Goal: Task Accomplishment & Management: Complete application form

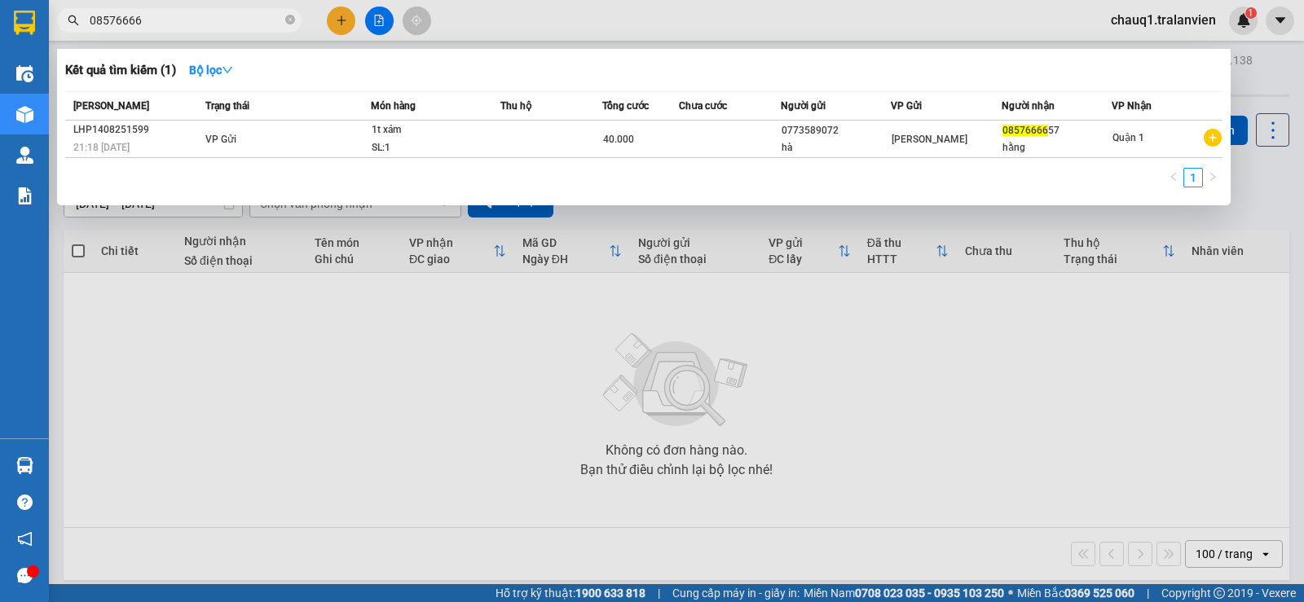
click at [195, 26] on input "08576666" at bounding box center [186, 20] width 192 height 18
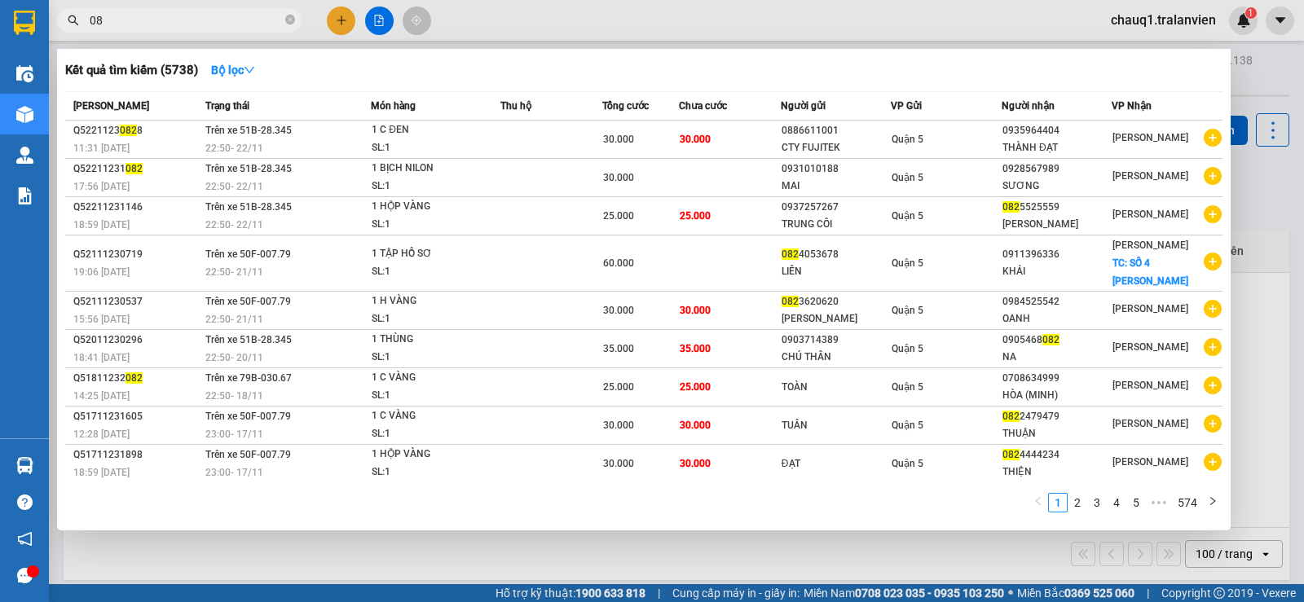
type input "0"
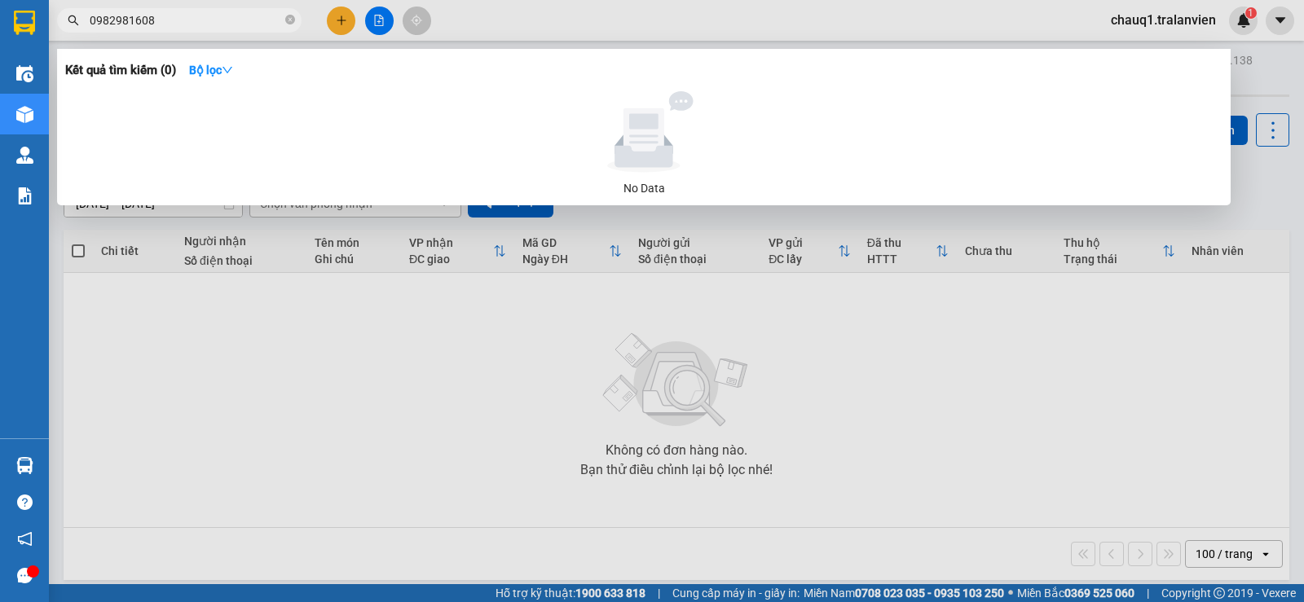
type input "0982981608"
click at [158, 10] on span "0982981608" at bounding box center [179, 20] width 245 height 24
click at [165, 24] on input "0982981608" at bounding box center [186, 20] width 192 height 18
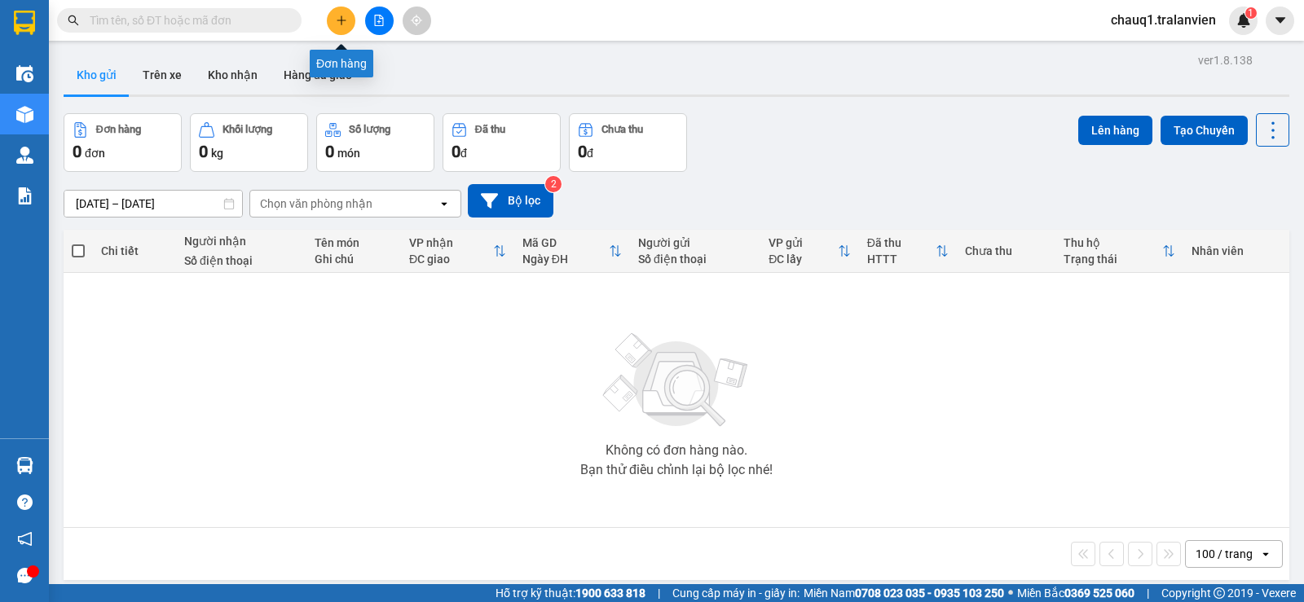
click at [350, 18] on button at bounding box center [341, 21] width 29 height 29
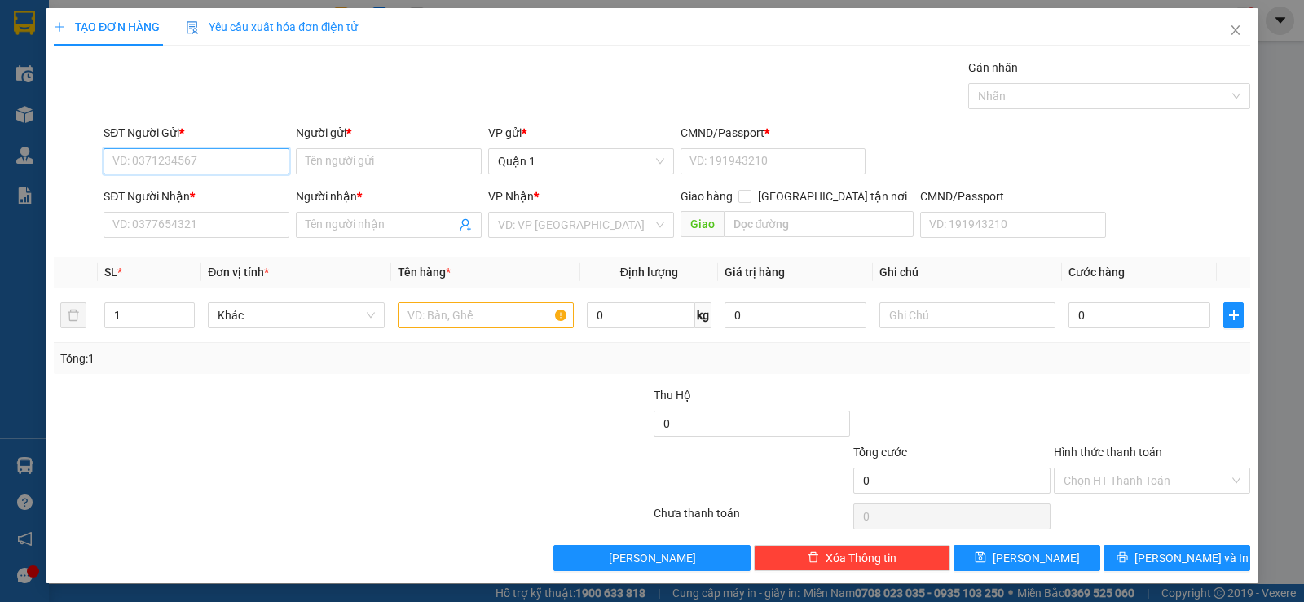
click at [218, 158] on input "SĐT Người Gửi *" at bounding box center [197, 161] width 186 height 26
click at [232, 197] on div "0937090003 - NAM" at bounding box center [194, 194] width 165 height 18
type input "0937090003"
type input "NAM"
type input "1"
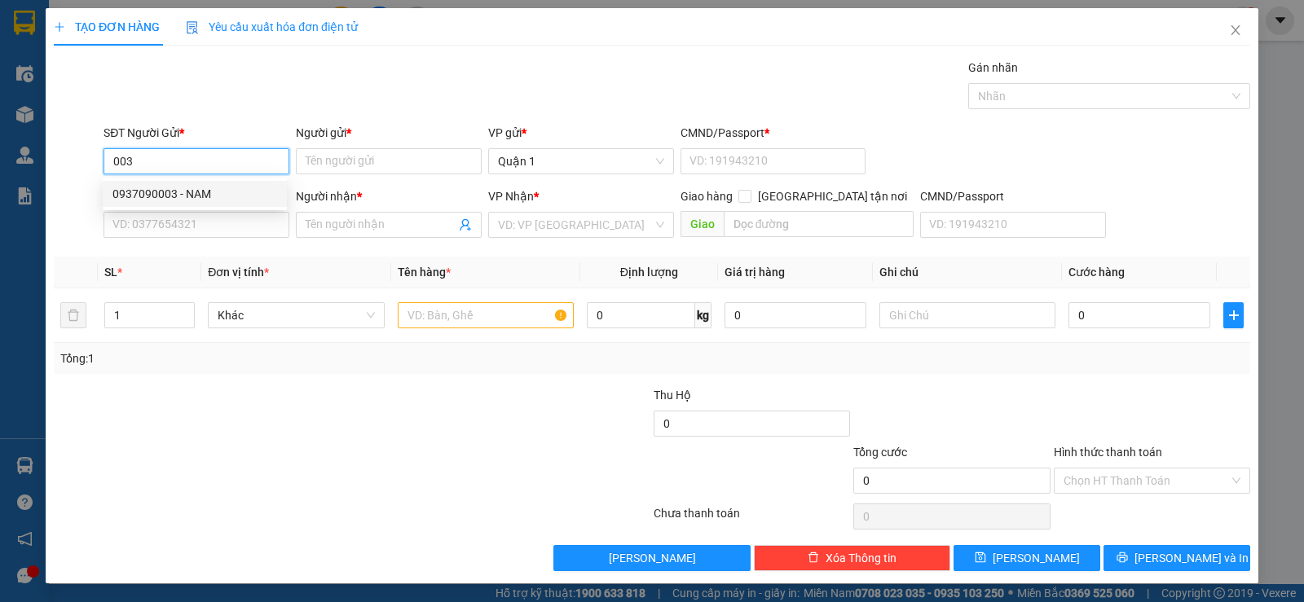
type input "0935073086"
type input "NƯƠNG"
type input "12 [PERSON_NAME]"
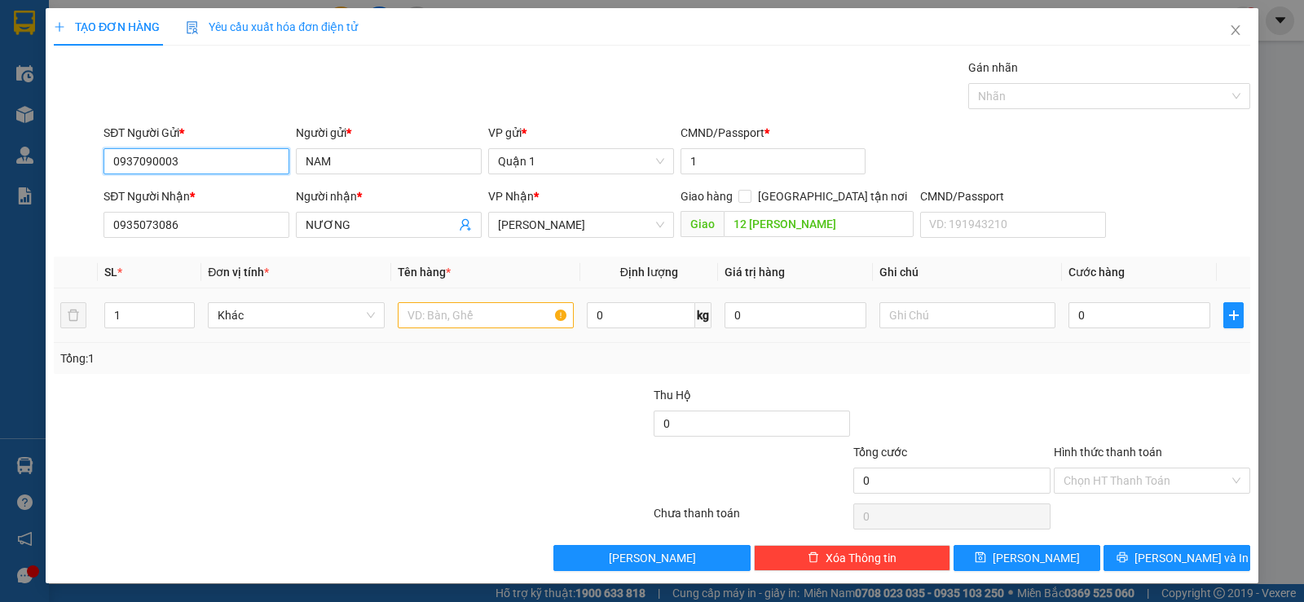
type input "0937090003"
click at [452, 315] on input "text" at bounding box center [486, 315] width 176 height 26
click at [766, 230] on input "12 [PERSON_NAME]" at bounding box center [819, 224] width 191 height 26
type input "205 [PERSON_NAME]"
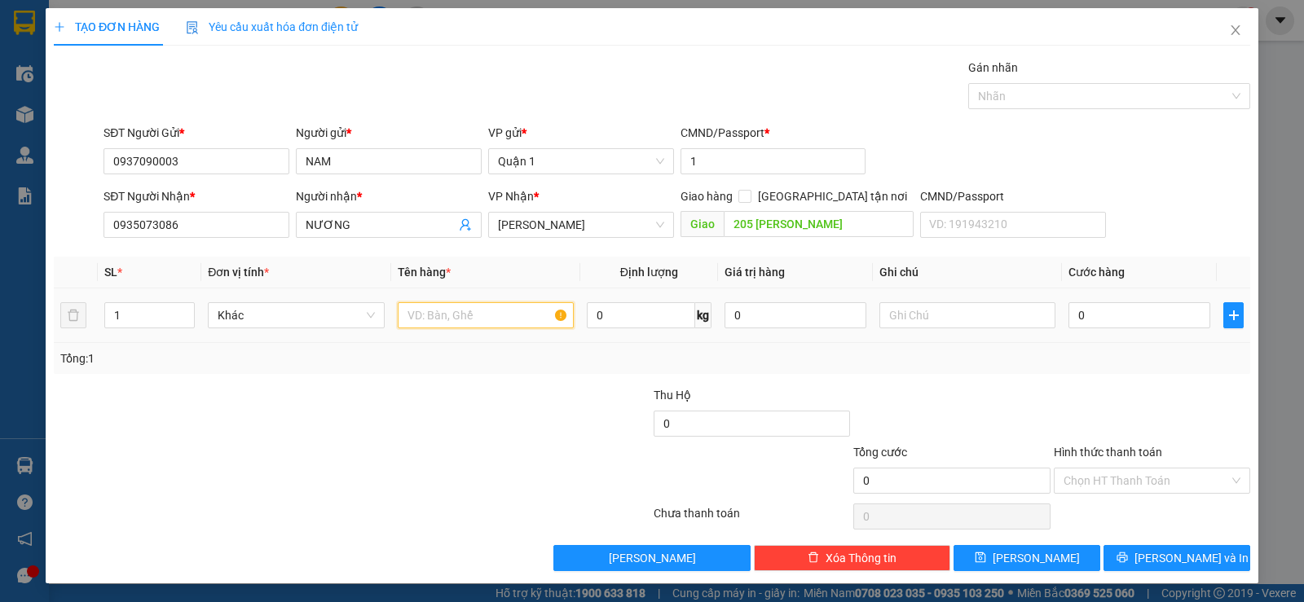
drag, startPoint x: 494, startPoint y: 324, endPoint x: 315, endPoint y: 349, distance: 181.0
click at [403, 336] on td at bounding box center [485, 316] width 189 height 55
type input "1 T VÀNG"
click at [1155, 322] on input "0" at bounding box center [1140, 315] width 142 height 26
type input "8"
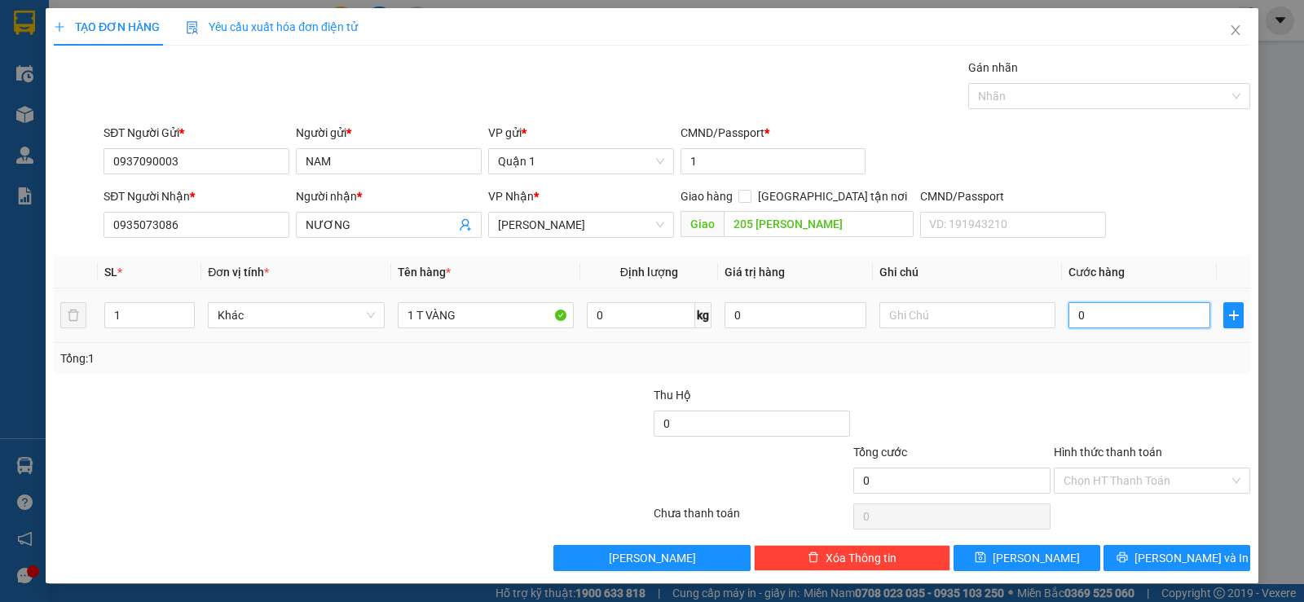
type input "8"
type input "80"
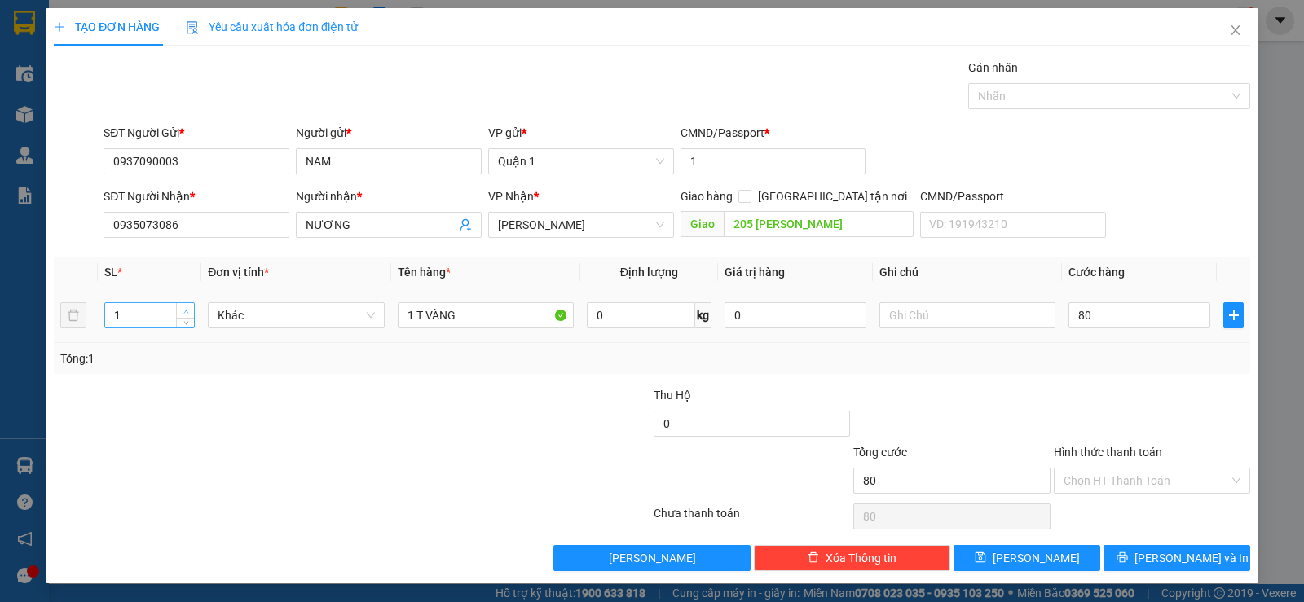
type input "80.000"
click at [183, 309] on icon "up" at bounding box center [186, 312] width 6 height 6
drag, startPoint x: 409, startPoint y: 309, endPoint x: 378, endPoint y: 299, distance: 32.5
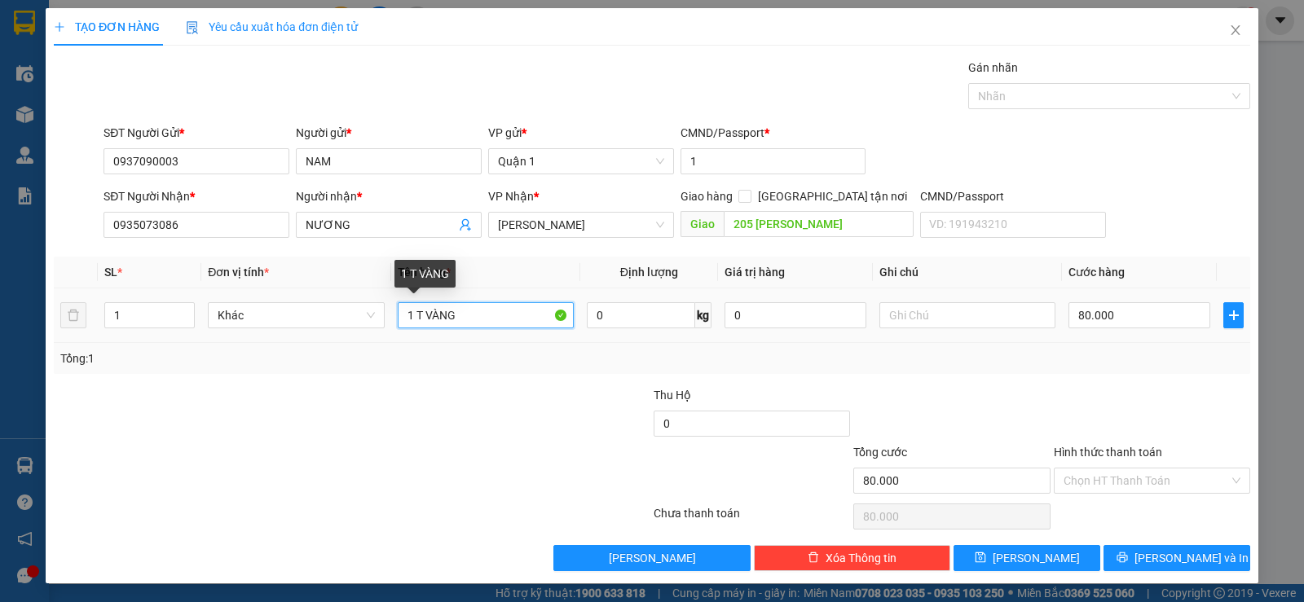
click at [378, 307] on tr "1 Khác 1 T VÀNG 0 kg 0 80.000" at bounding box center [652, 316] width 1197 height 55
type input "2 T VÀNG"
type input "2"
click at [183, 310] on icon "up" at bounding box center [186, 312] width 6 height 6
click at [1098, 315] on input "80.000" at bounding box center [1140, 315] width 142 height 26
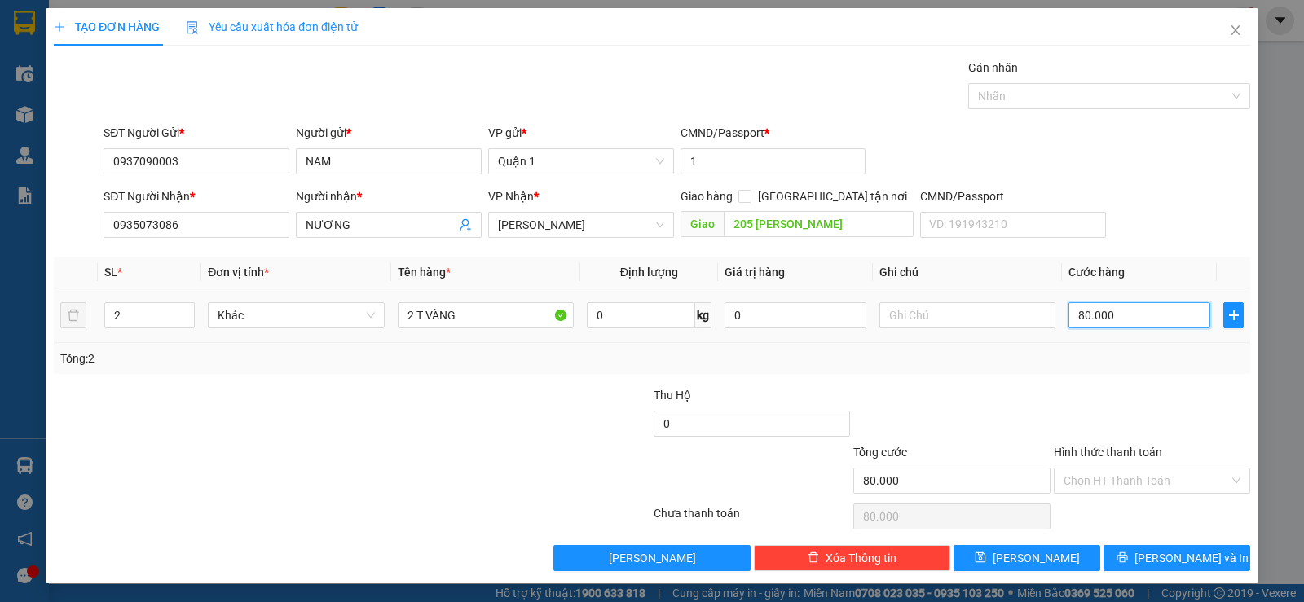
type input "1"
type input "16"
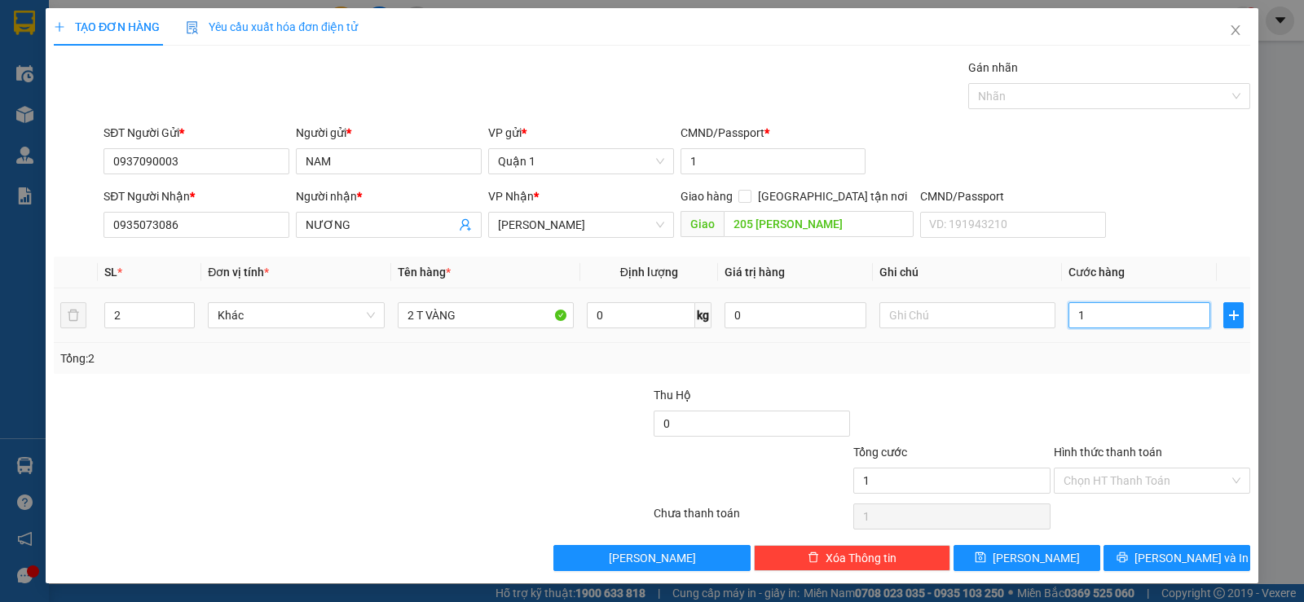
type input "16"
type input "160"
type input "160.000"
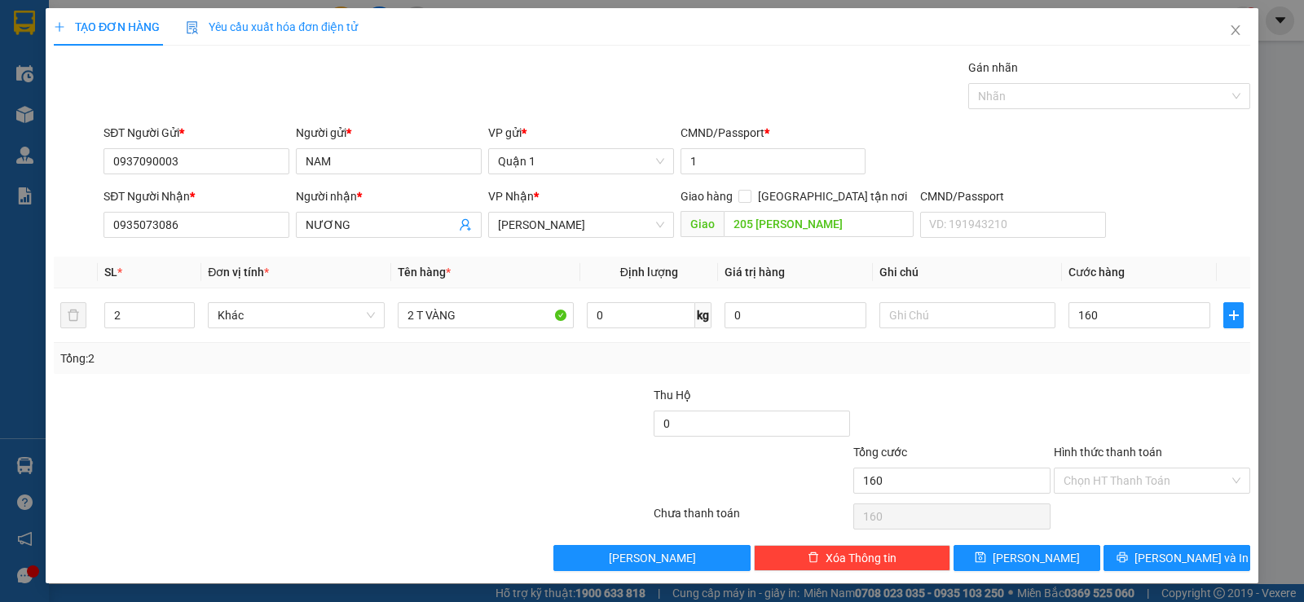
type input "160.000"
click at [1116, 387] on div at bounding box center [1152, 414] width 200 height 57
click at [1161, 479] on input "Hình thức thanh toán" at bounding box center [1146, 481] width 165 height 24
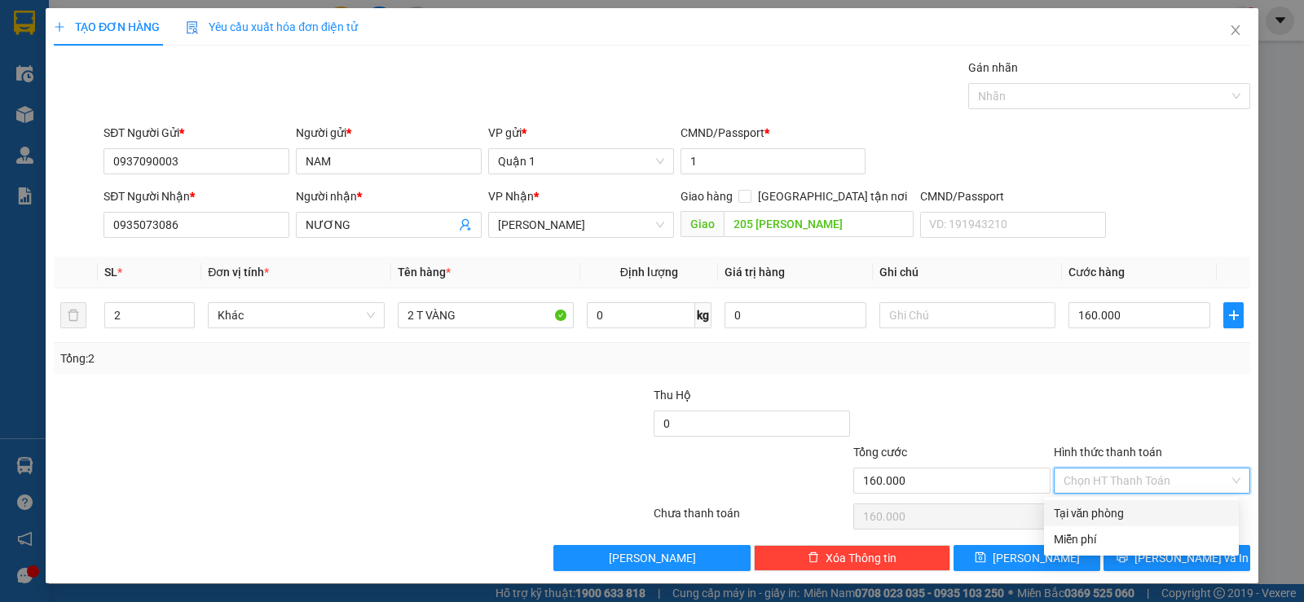
click at [1154, 503] on div "Tại văn phòng" at bounding box center [1141, 513] width 195 height 26
type input "0"
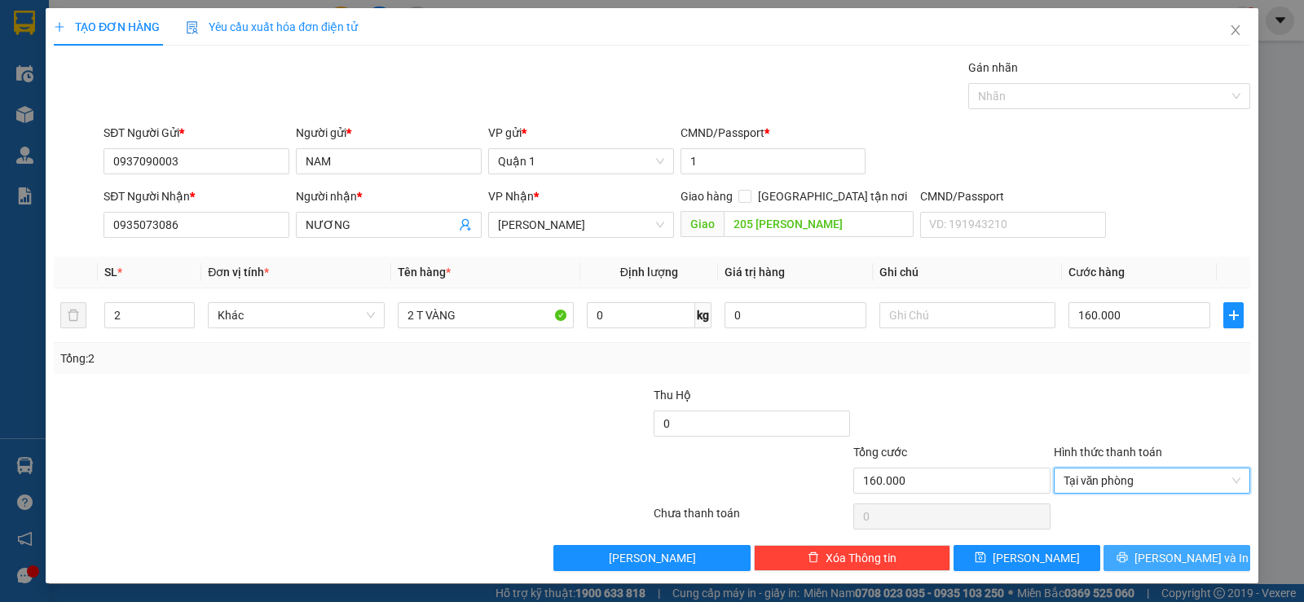
drag, startPoint x: 1161, startPoint y: 553, endPoint x: 1029, endPoint y: 380, distance: 217.5
click at [1156, 551] on span "[PERSON_NAME] và In" at bounding box center [1192, 558] width 114 height 18
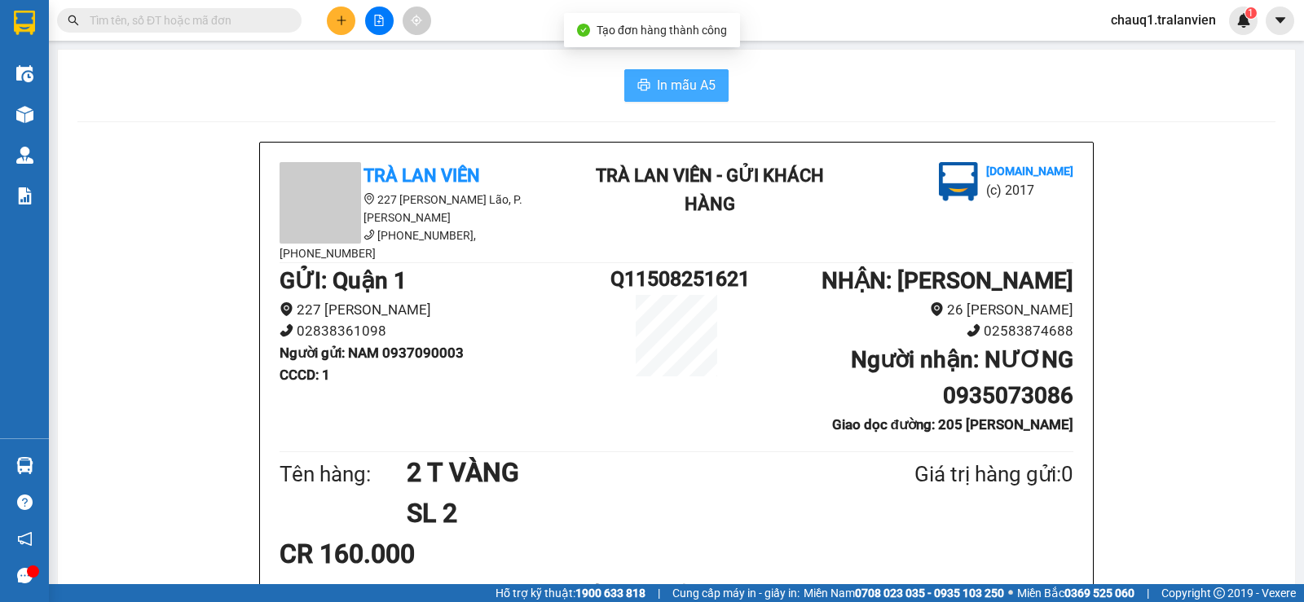
click at [697, 89] on span "In mẫu A5" at bounding box center [686, 85] width 59 height 20
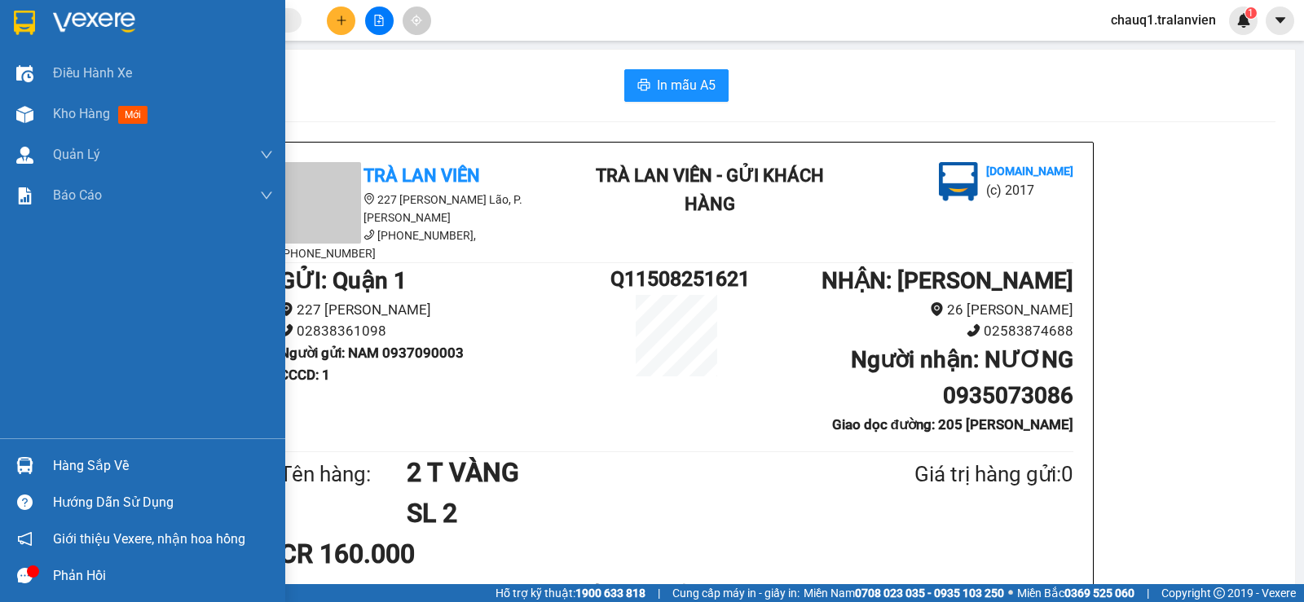
click at [46, 29] on div at bounding box center [142, 26] width 285 height 53
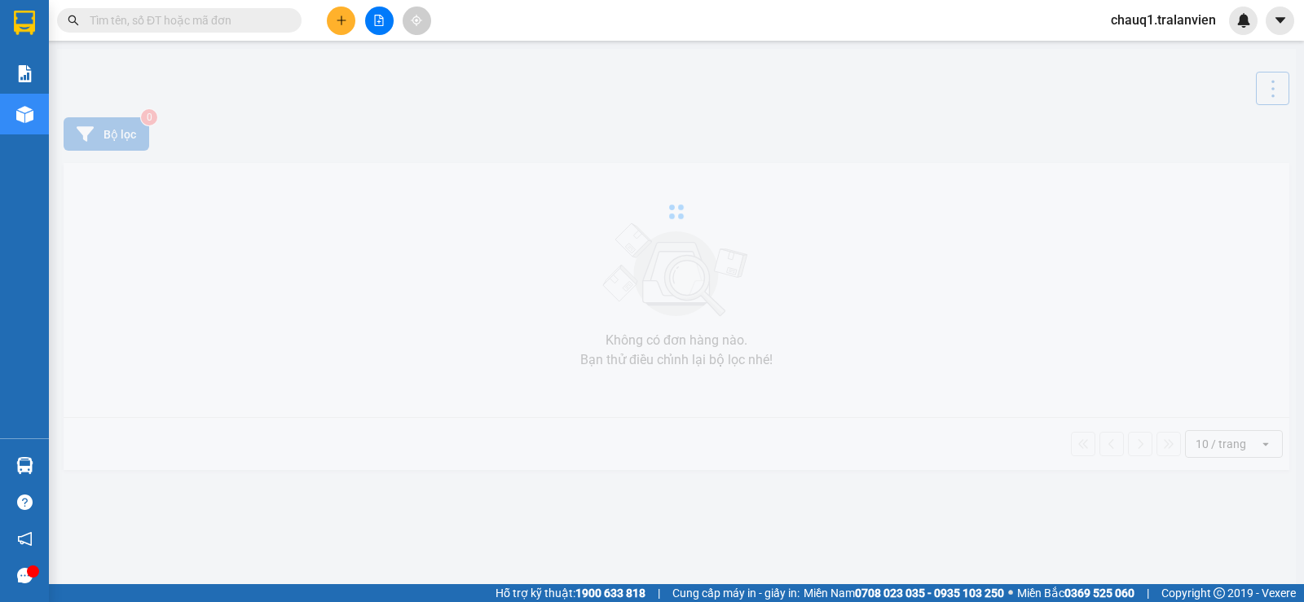
click at [914, 94] on div at bounding box center [676, 212] width 1239 height 326
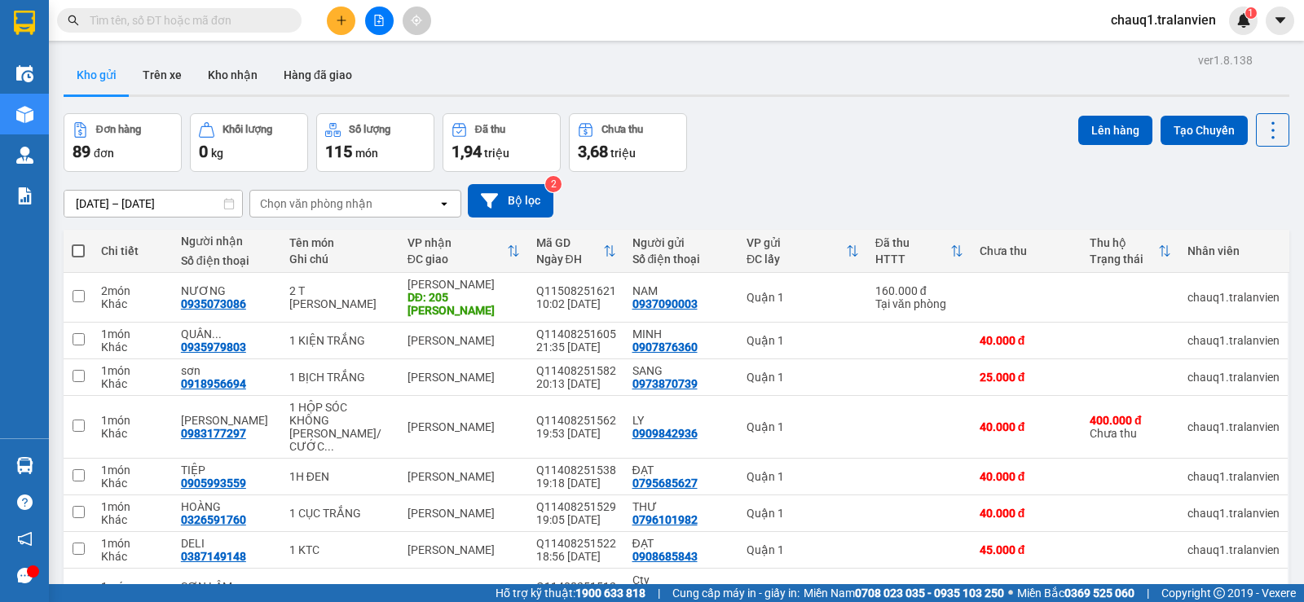
click at [847, 157] on div "Đơn hàng 89 đơn Khối lượng 0 kg Số lượng 115 món Đã thu 1,94 triệu Chưa thu 3,6…" at bounding box center [677, 142] width 1226 height 59
click at [152, 15] on input "text" at bounding box center [186, 20] width 192 height 18
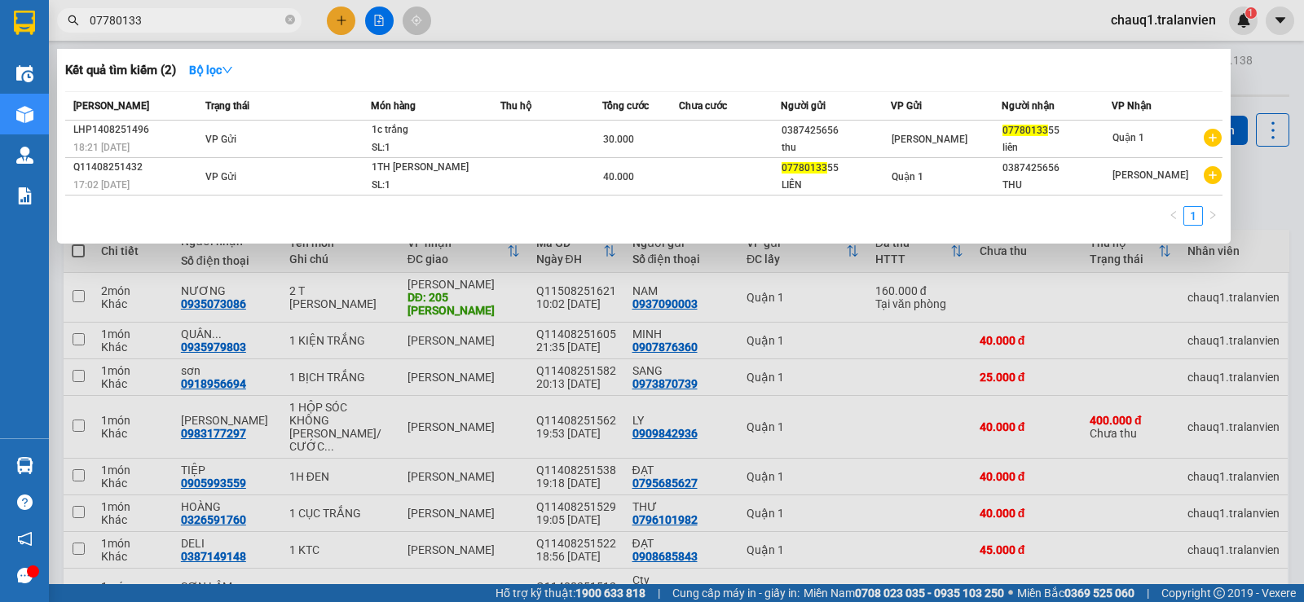
click at [161, 20] on input "07780133" at bounding box center [186, 20] width 192 height 18
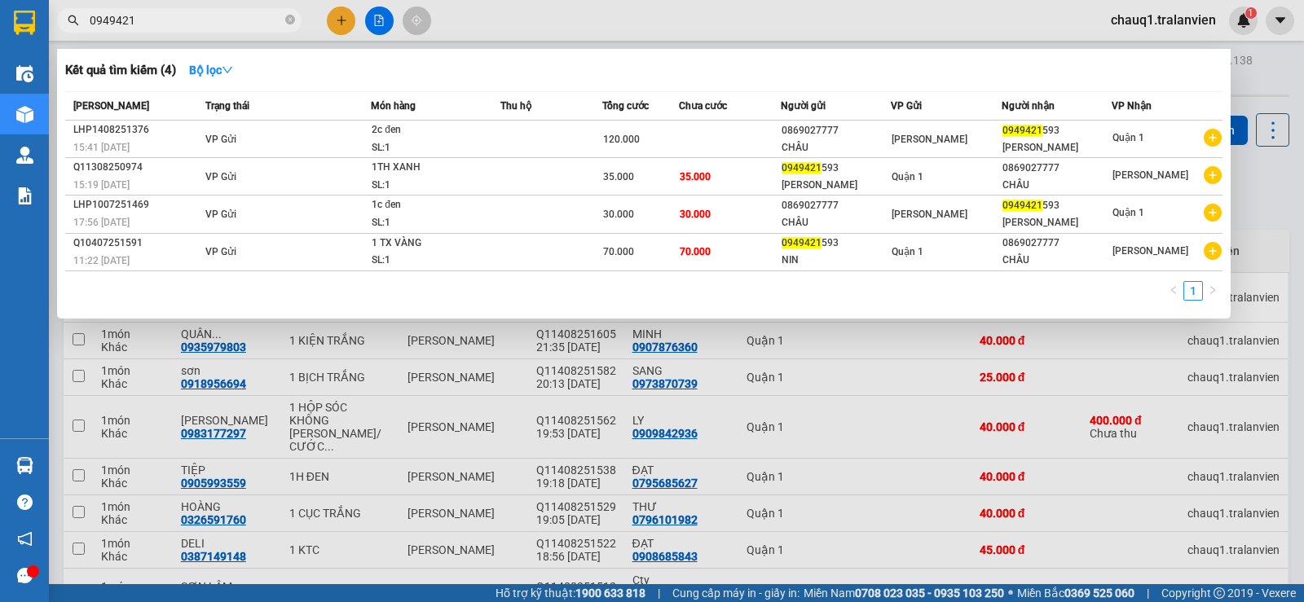
click at [159, 16] on input "0949421" at bounding box center [186, 20] width 192 height 18
paste input "865247879"
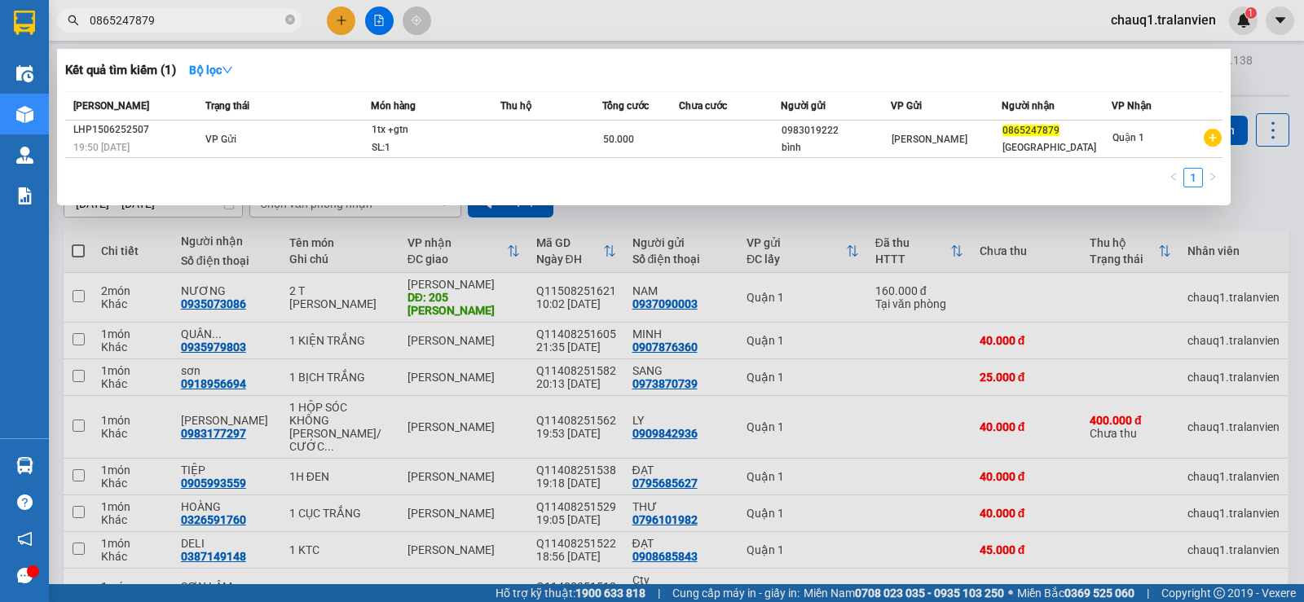
click at [644, 40] on div at bounding box center [652, 301] width 1304 height 602
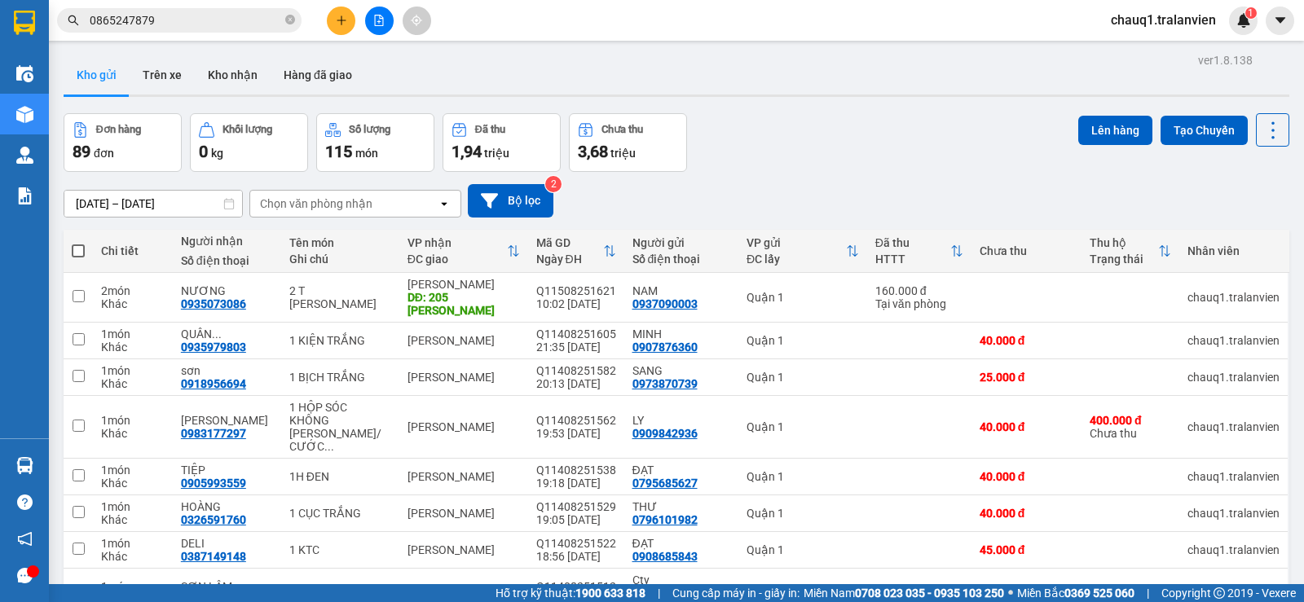
click at [867, 178] on div "13/08/2025 – 15/08/2025 Press the down arrow key to interact with the calendar …" at bounding box center [677, 201] width 1226 height 58
drag, startPoint x: 701, startPoint y: 46, endPoint x: 492, endPoint y: 5, distance: 212.6
click at [690, 48] on main "ver 1.8.138 Kho gửi Trên xe Kho nhận Hàng đã giao Đơn hàng 89 đơn Khối lượng 0 …" at bounding box center [652, 292] width 1304 height 584
click at [246, 22] on input "0865247879" at bounding box center [186, 20] width 192 height 18
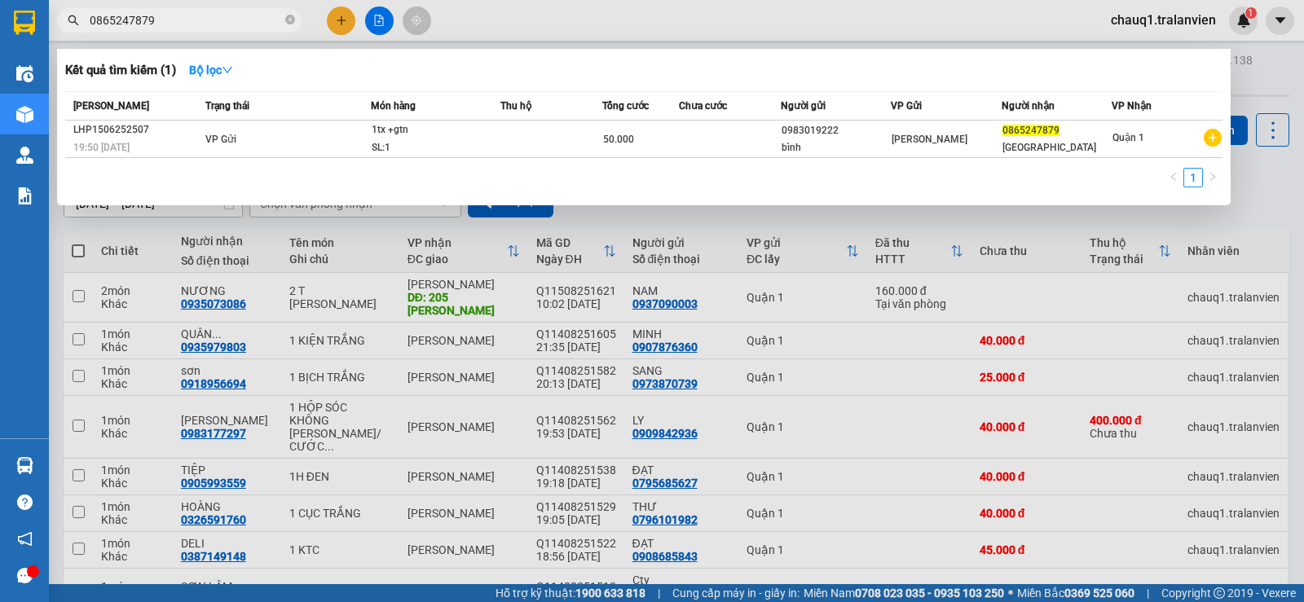
click at [246, 22] on input "0865247879" at bounding box center [186, 20] width 192 height 18
type input "093894900"
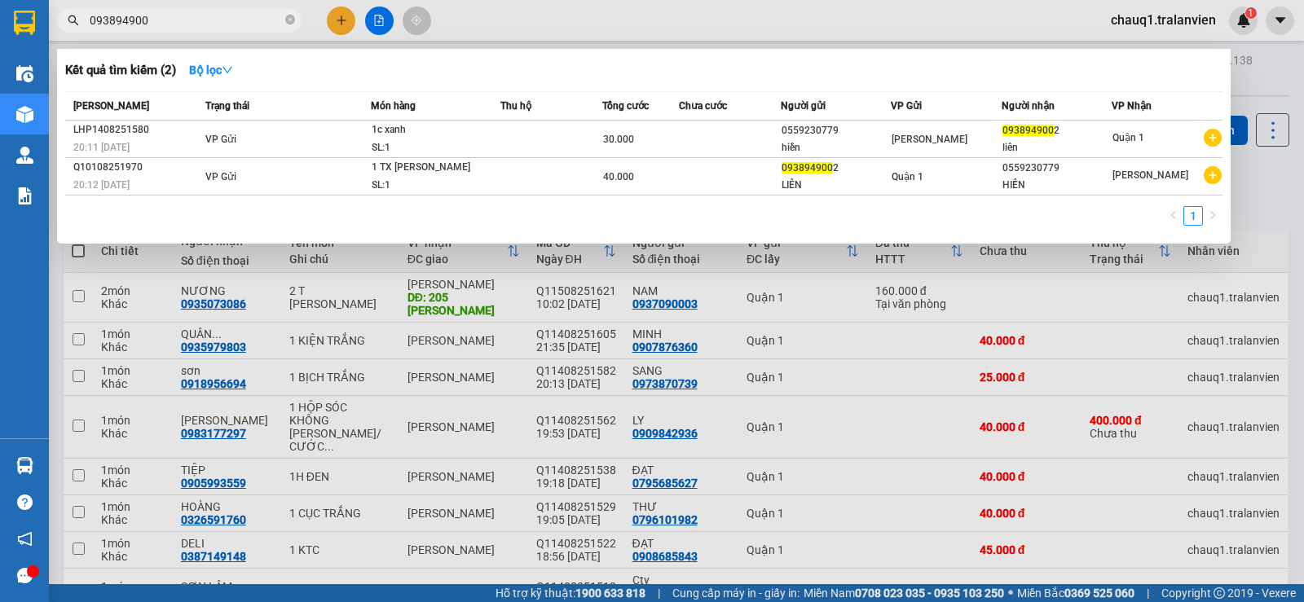
click at [171, 22] on input "093894900" at bounding box center [186, 20] width 192 height 18
click at [162, 17] on input "093894900" at bounding box center [186, 20] width 192 height 18
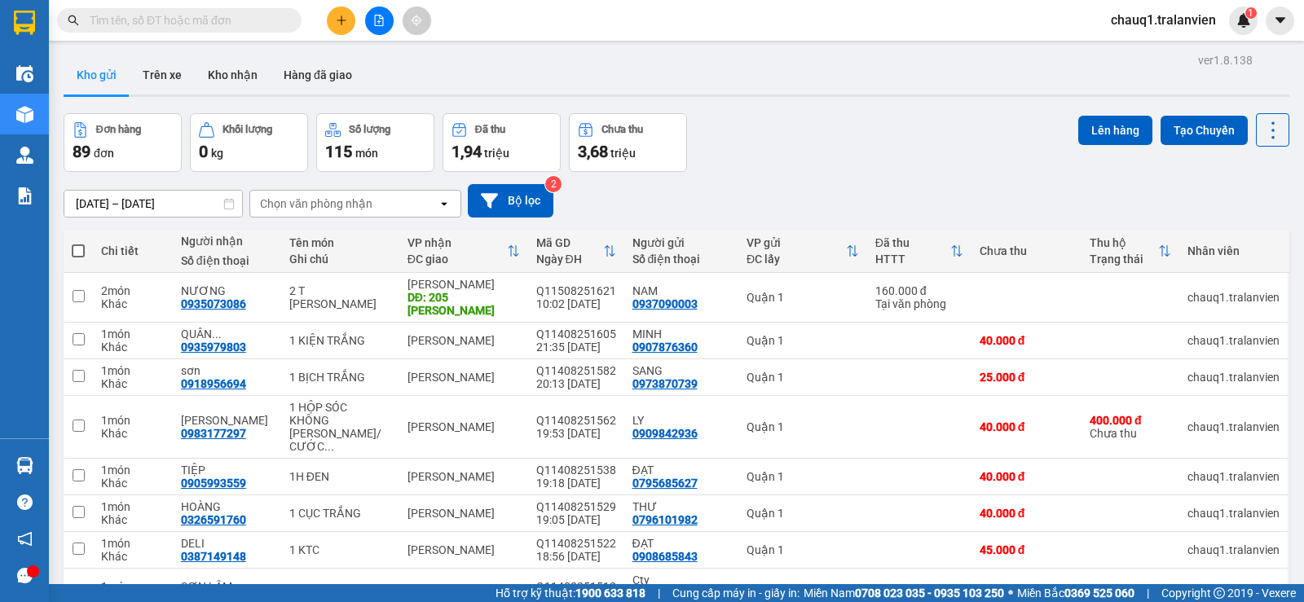
click at [685, 64] on div "Kho gửi Trên xe Kho nhận Hàng đã giao" at bounding box center [677, 76] width 1226 height 43
click at [751, 90] on div "Kho gửi Trên xe Kho nhận Hàng đã giao" at bounding box center [677, 76] width 1226 height 43
click at [216, 15] on input "text" at bounding box center [186, 20] width 192 height 18
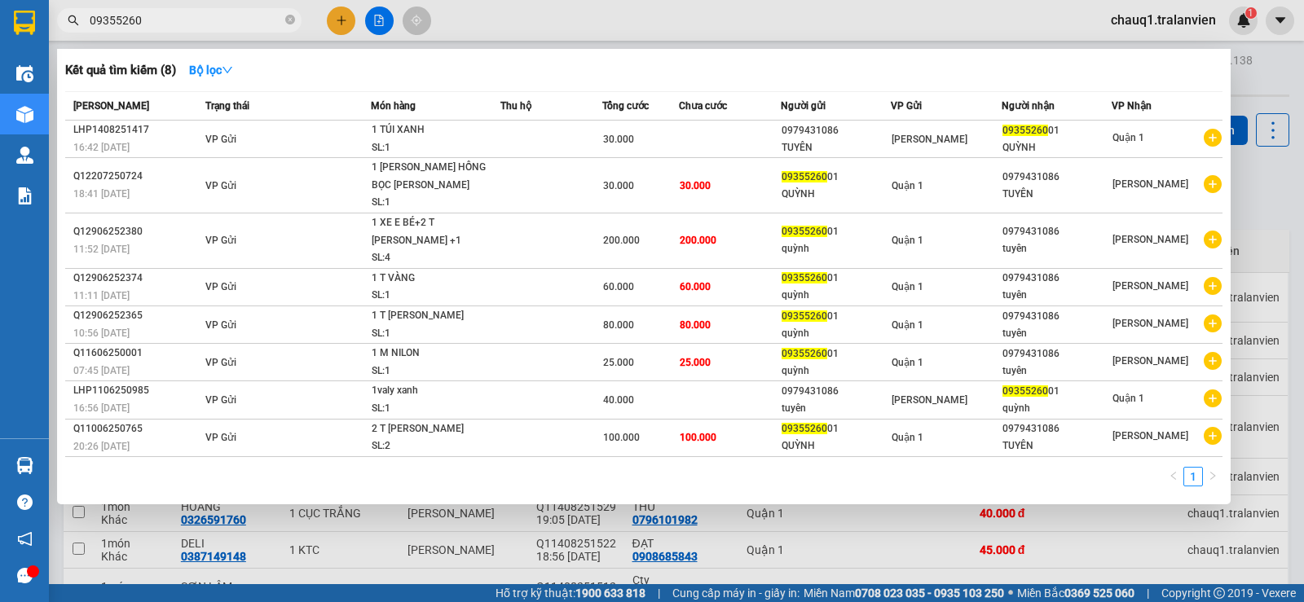
click at [197, 27] on input "09355260" at bounding box center [186, 20] width 192 height 18
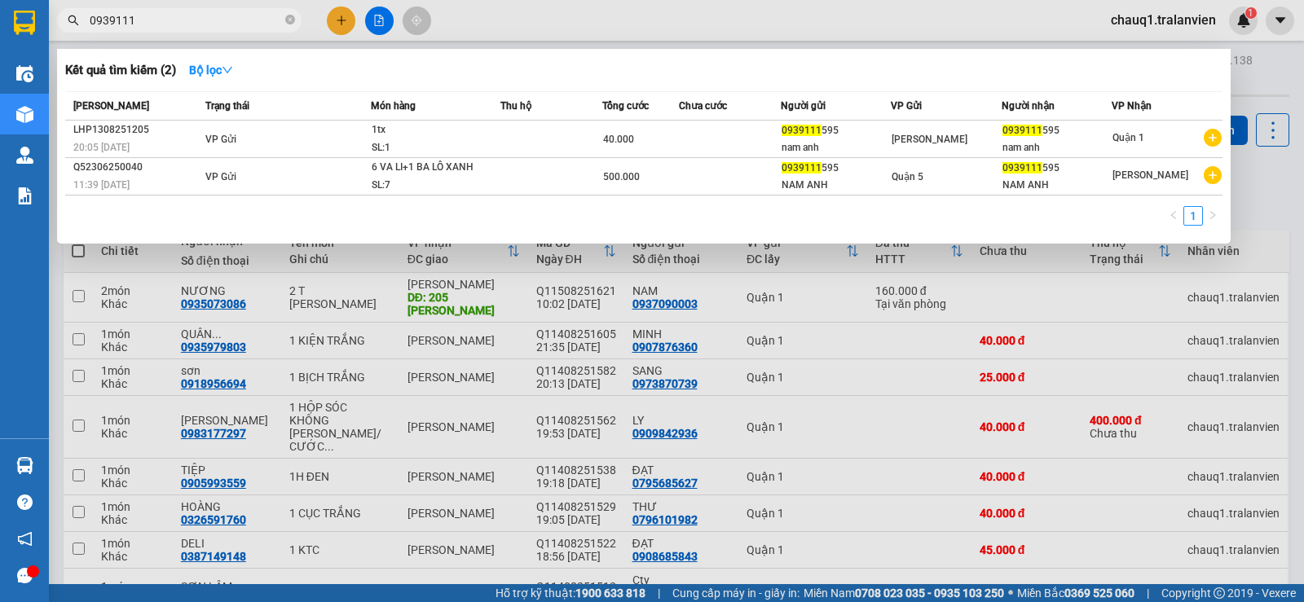
click at [192, 22] on input "0939111" at bounding box center [186, 20] width 192 height 18
paste input "4534932"
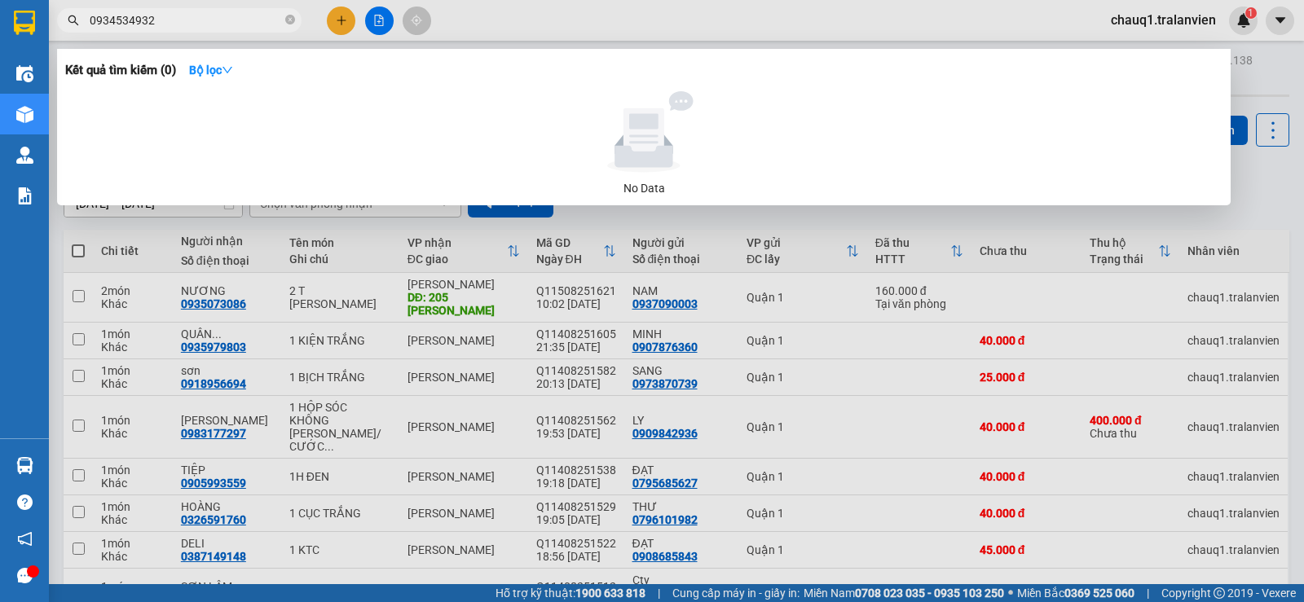
type input "0934534932"
click at [568, 13] on div at bounding box center [652, 301] width 1304 height 602
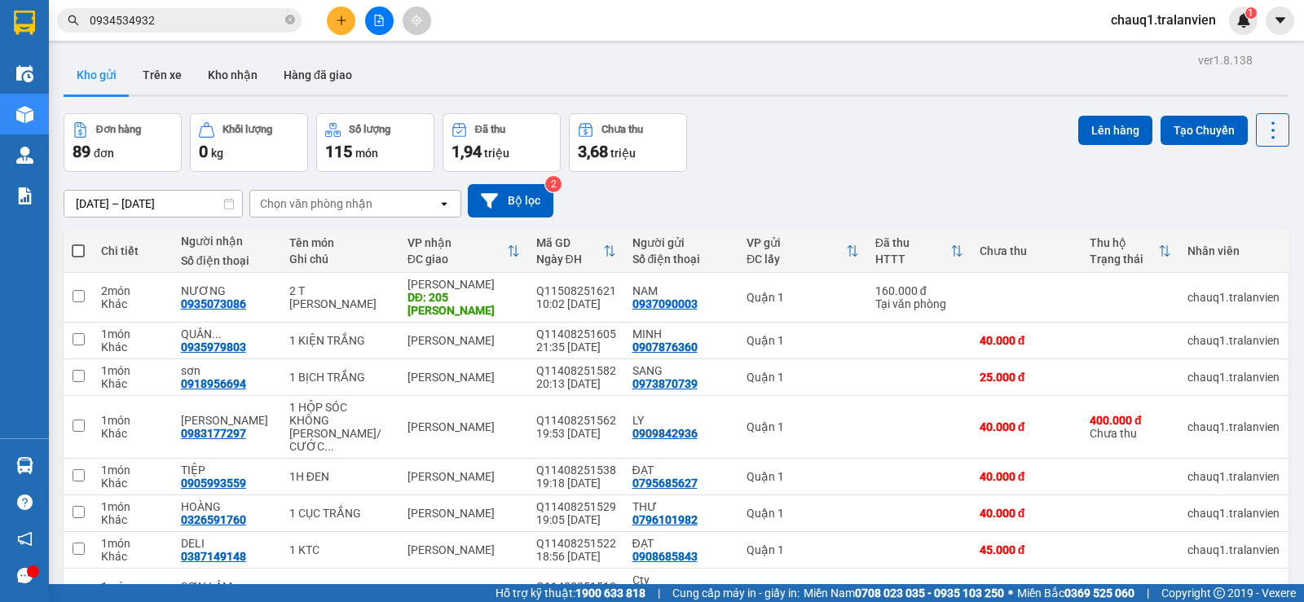
drag, startPoint x: 588, startPoint y: 34, endPoint x: 334, endPoint y: 2, distance: 255.6
click at [580, 37] on div "Kết quả tìm kiếm ( 0 ) Bộ lọc No Data 0934534932 chauq1.tralanvien 1" at bounding box center [652, 20] width 1304 height 41
click at [344, 24] on icon "plus" at bounding box center [341, 20] width 11 height 11
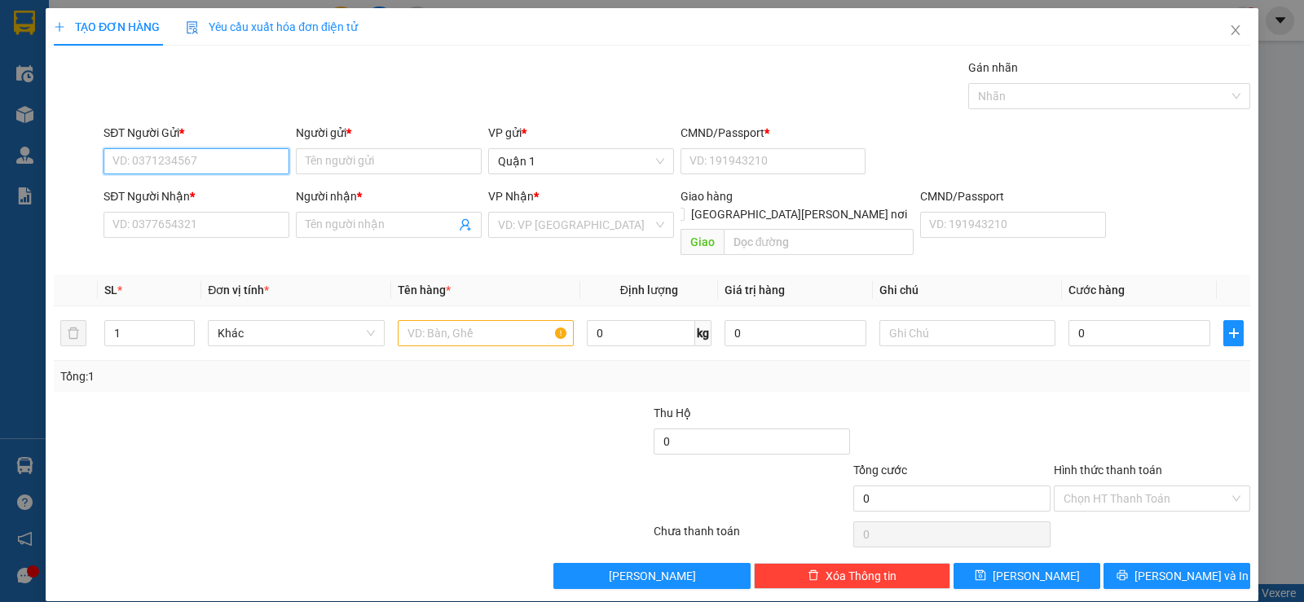
click at [218, 165] on input "SĐT Người Gửi *" at bounding box center [197, 161] width 186 height 26
click at [230, 162] on input "SĐT Người Gửi *" at bounding box center [197, 161] width 186 height 26
type input "0903885778"
click at [178, 190] on div "0903885778 - TRANG" at bounding box center [194, 194] width 165 height 18
type input "TRANG"
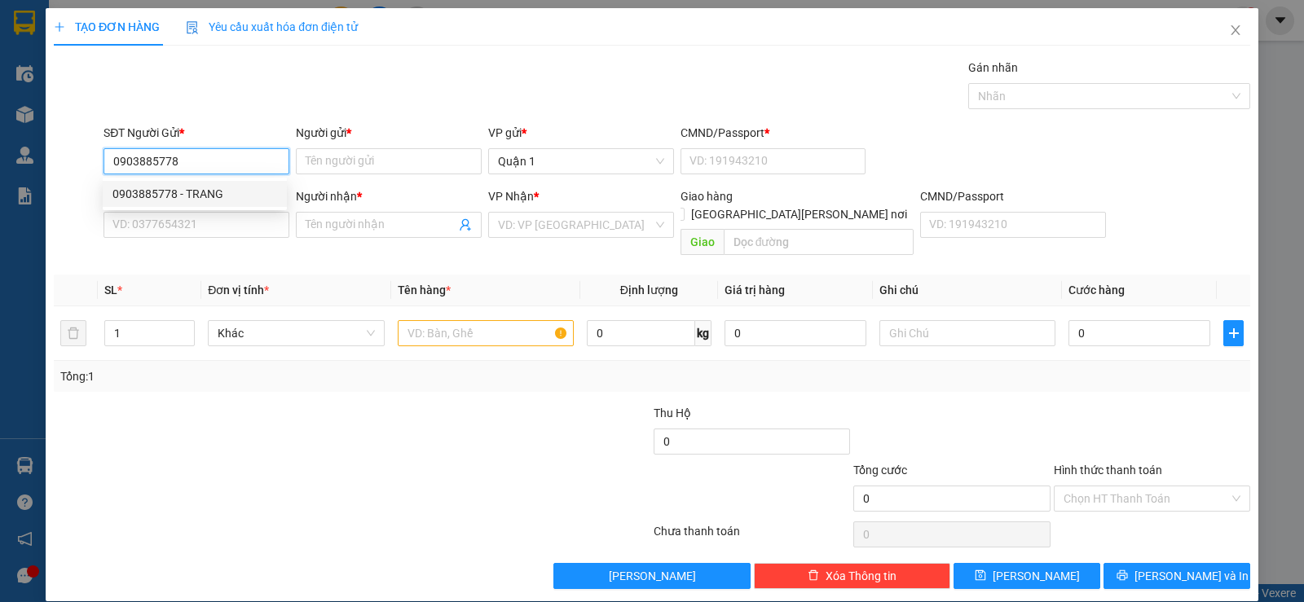
type input "1"
type input "0938929732"
type input "TRÂM"
type input "0903885778"
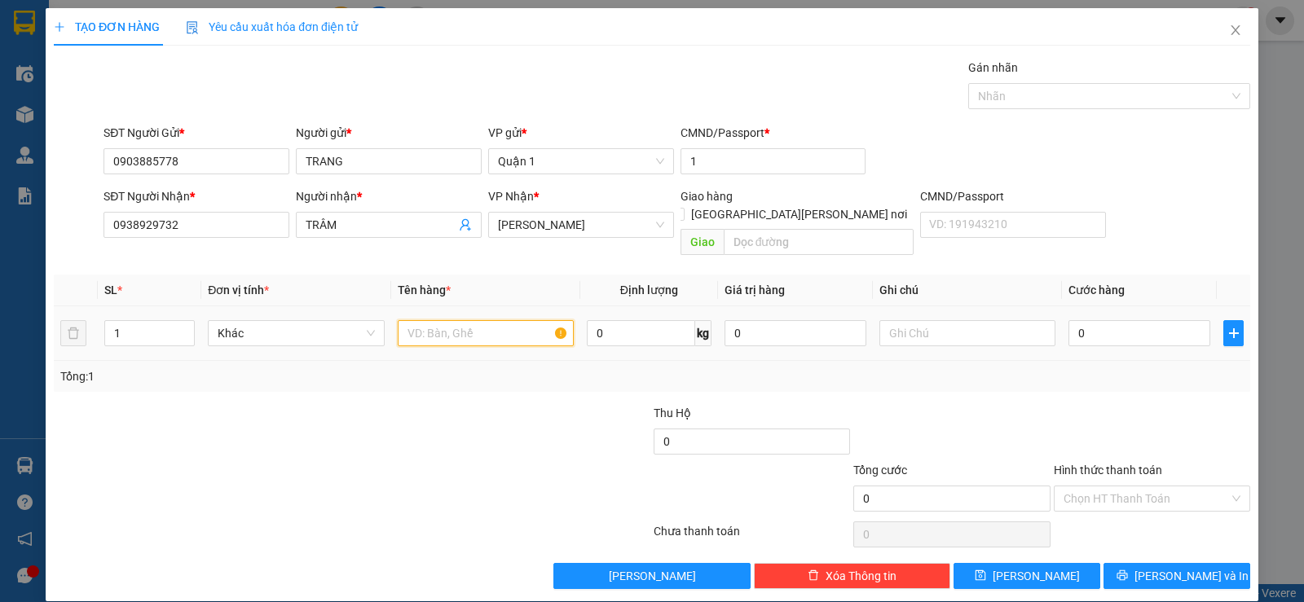
click at [417, 320] on input "text" at bounding box center [486, 333] width 176 height 26
type input "1 C"
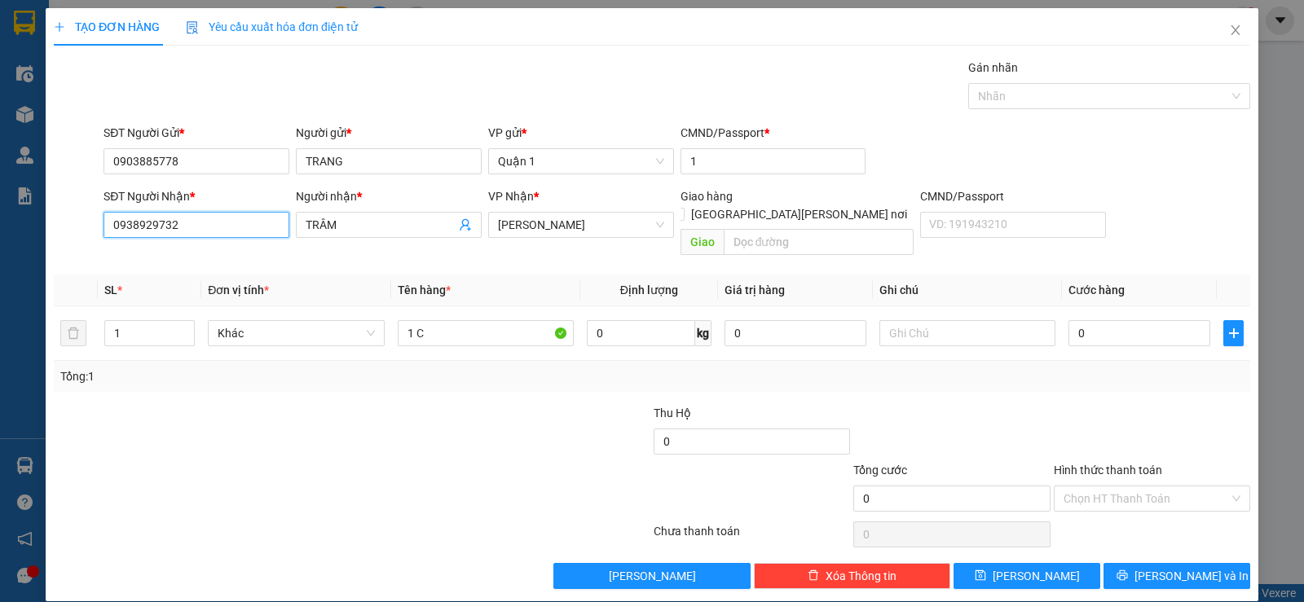
click at [258, 223] on input "0938929732" at bounding box center [197, 225] width 186 height 26
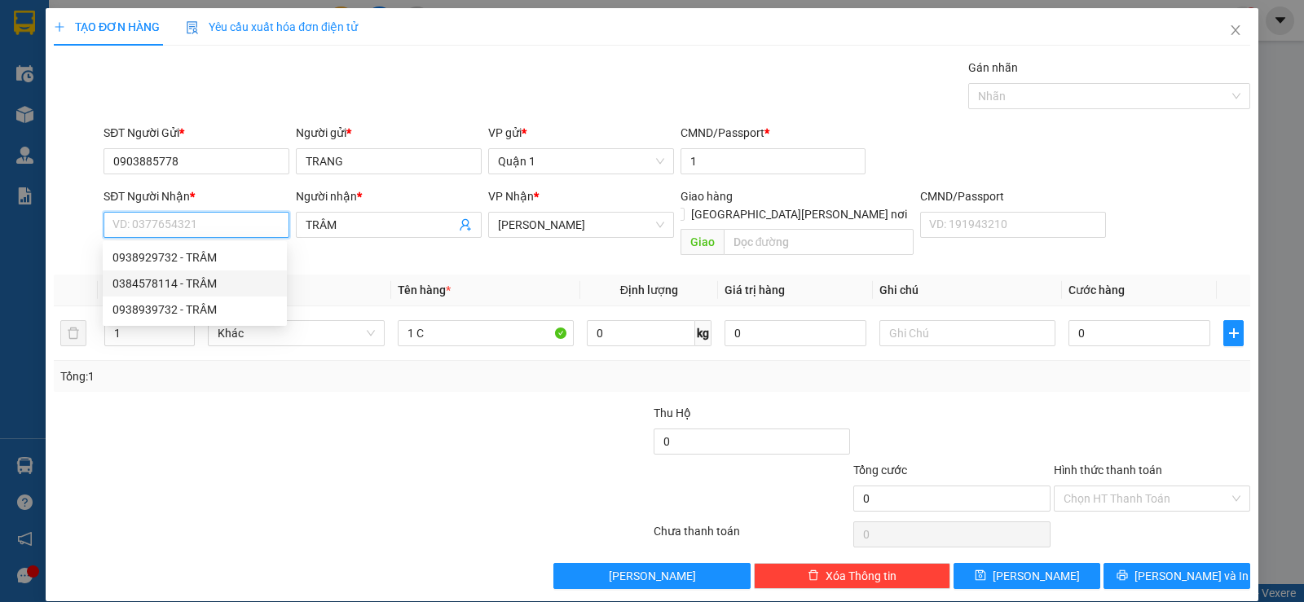
click at [217, 280] on div "0384578114 - TRÂM" at bounding box center [194, 284] width 165 height 18
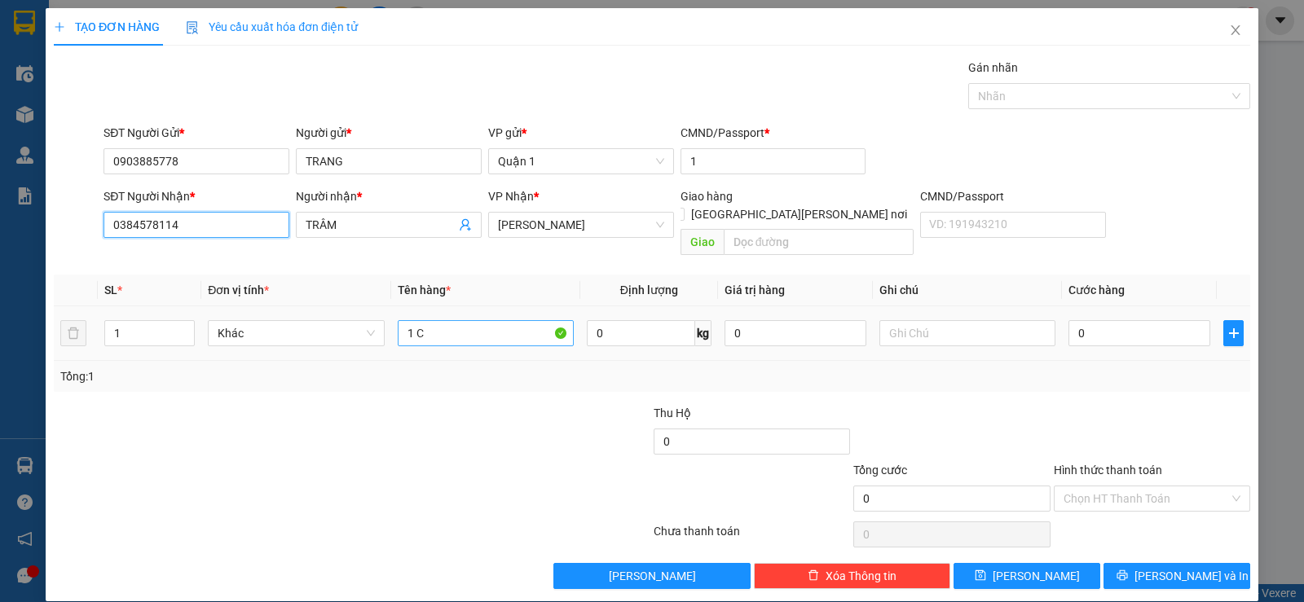
type input "0384578114"
click at [460, 320] on input "1 C" at bounding box center [486, 333] width 176 height 26
type input "1 CỤC ĐEN"
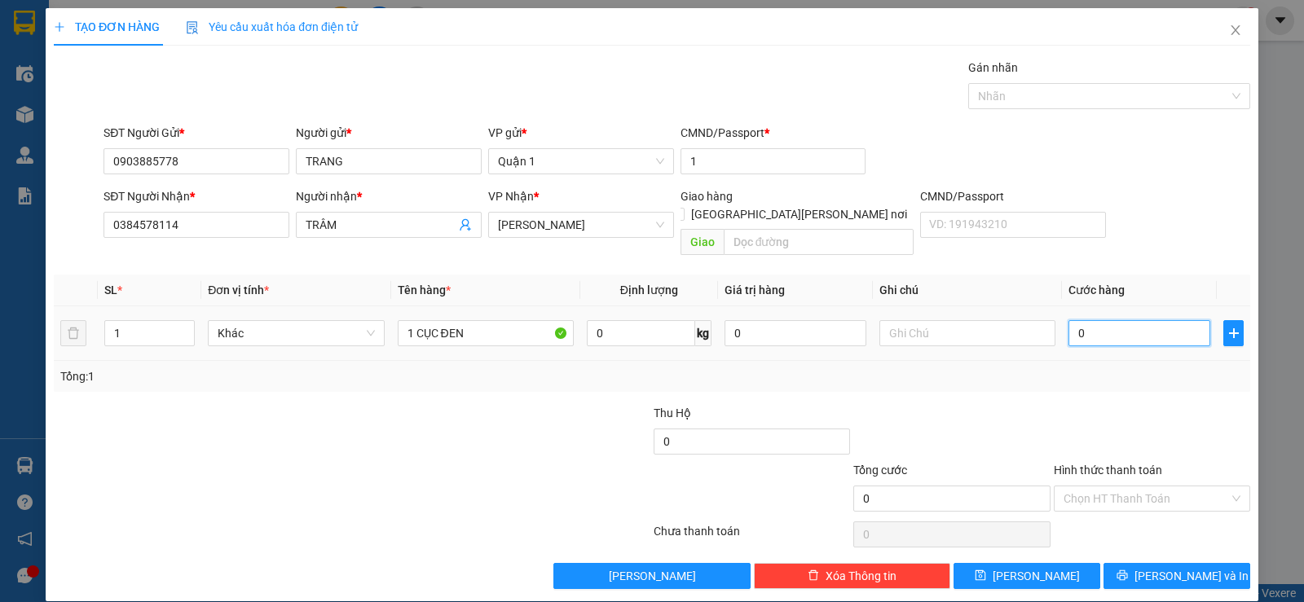
click at [1148, 320] on input "0" at bounding box center [1140, 333] width 142 height 26
type input "4"
type input "40"
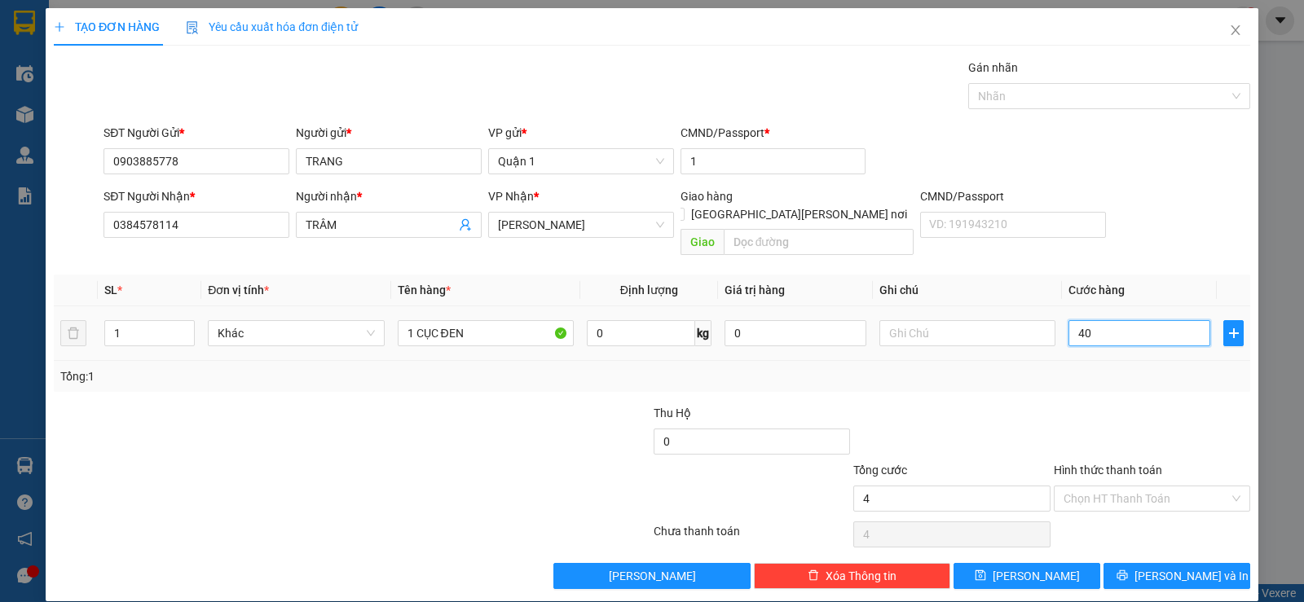
type input "40"
type input "40.000"
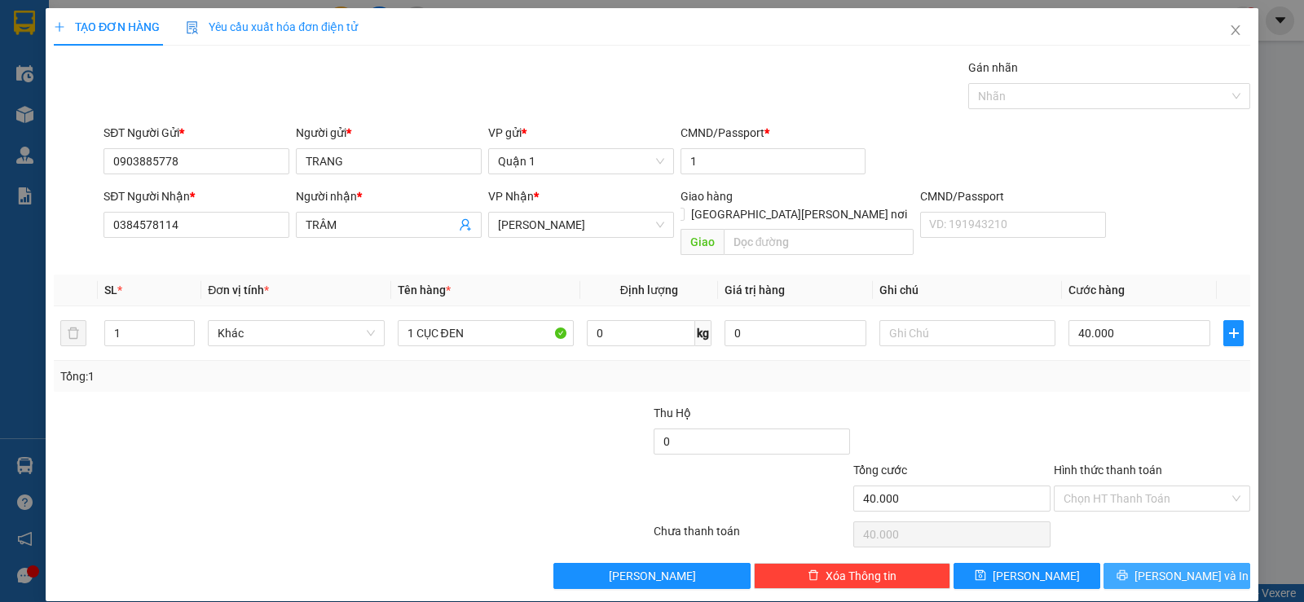
drag, startPoint x: 1157, startPoint y: 552, endPoint x: 1132, endPoint y: 524, distance: 37.5
click at [1159, 567] on span "[PERSON_NAME] và In" at bounding box center [1192, 576] width 114 height 18
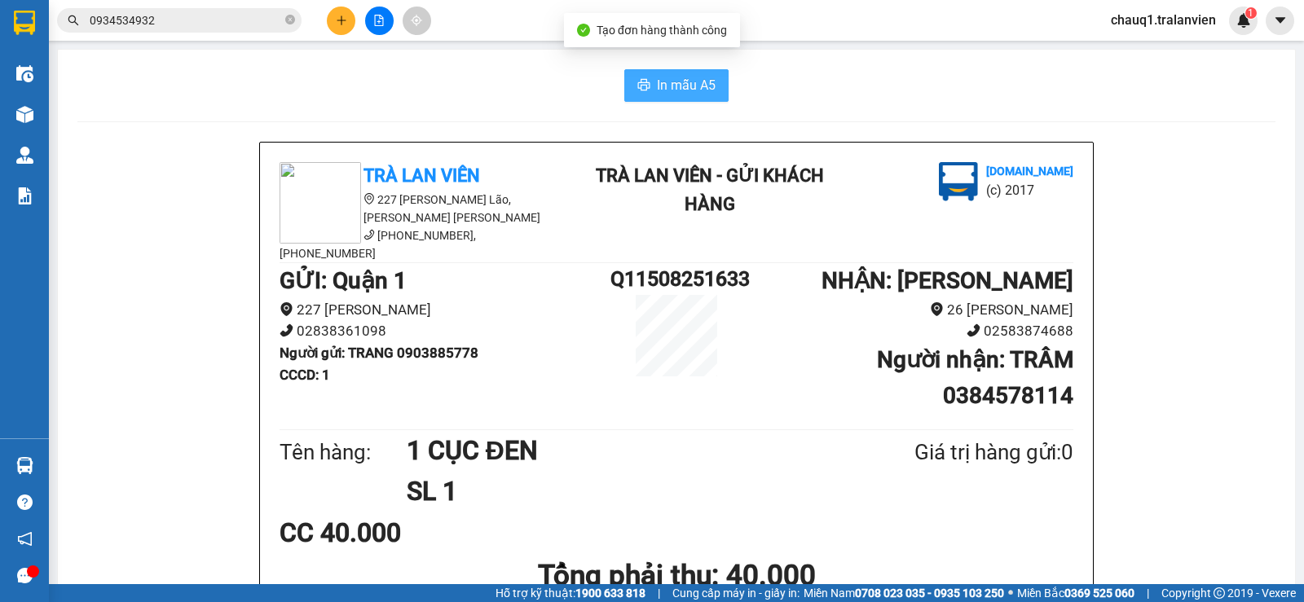
click at [646, 86] on button "In mẫu A5" at bounding box center [676, 85] width 104 height 33
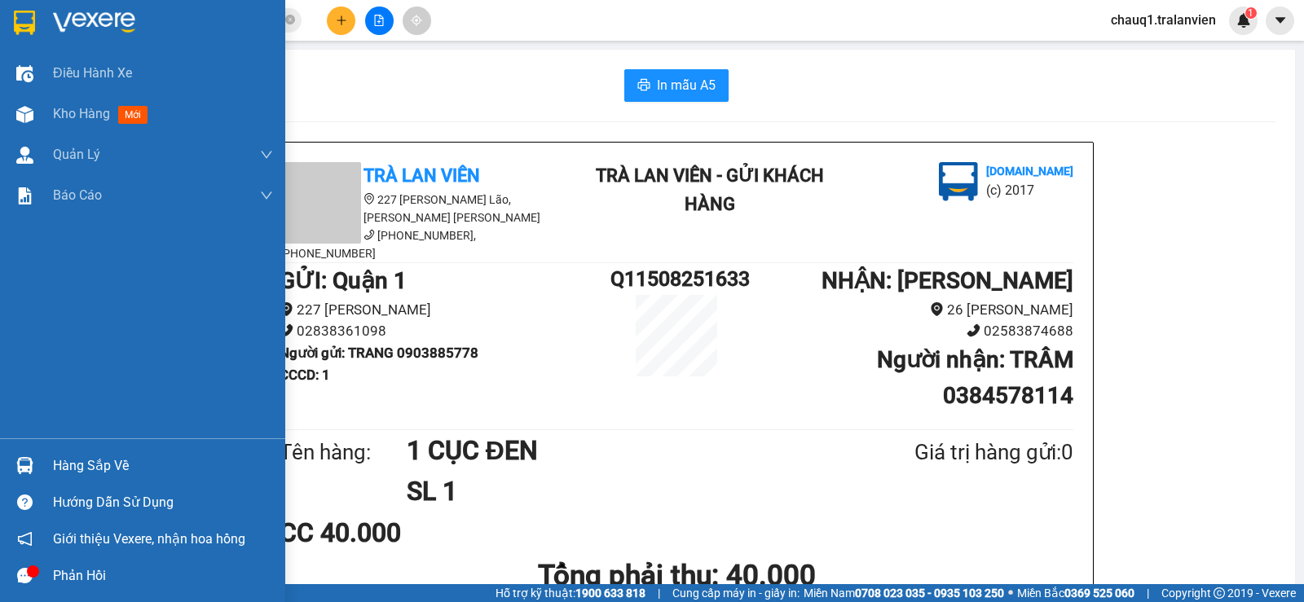
click at [52, 24] on div at bounding box center [142, 26] width 285 height 53
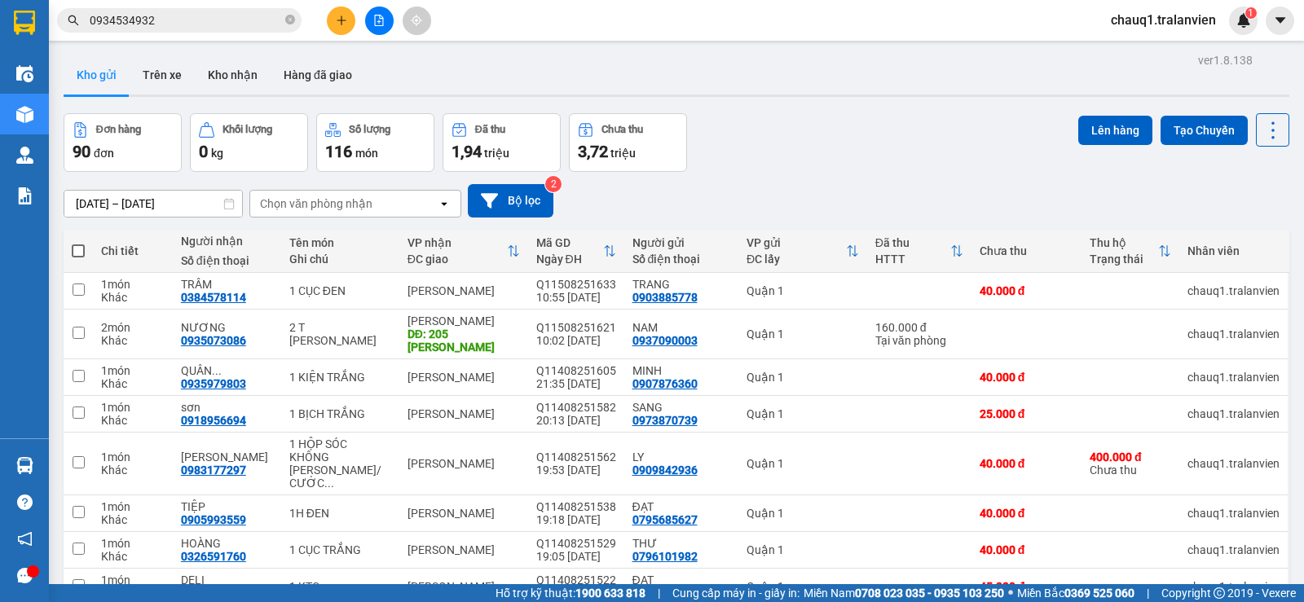
click at [241, 10] on span "0934534932" at bounding box center [179, 20] width 245 height 24
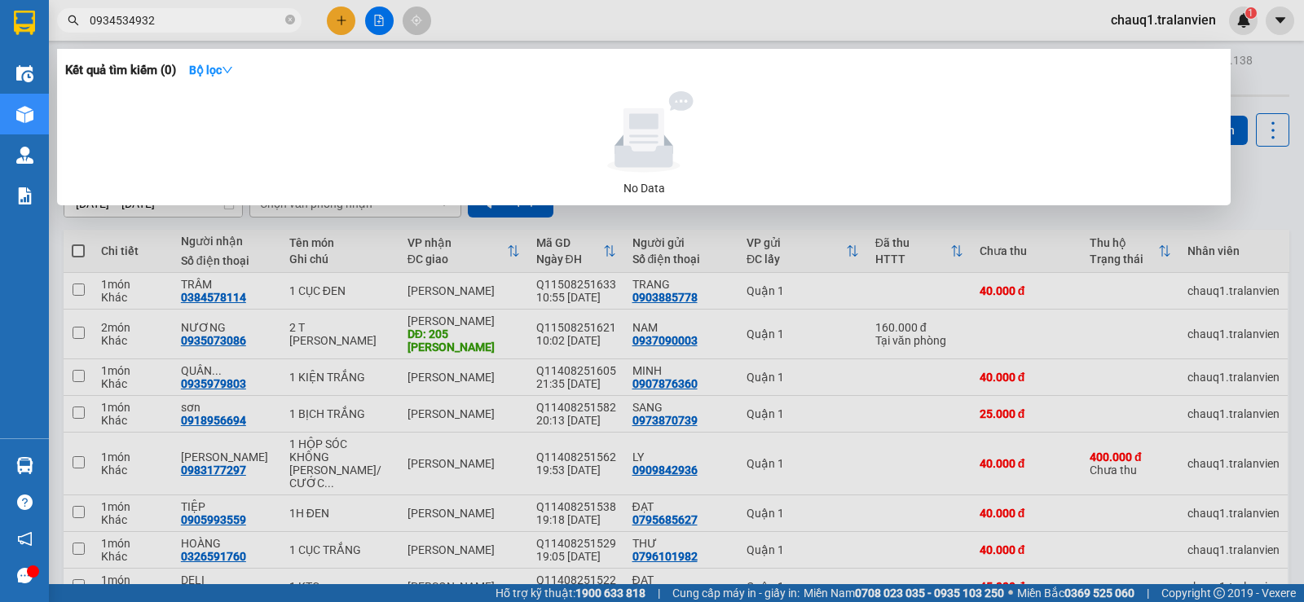
click at [246, 16] on input "0934534932" at bounding box center [186, 20] width 192 height 18
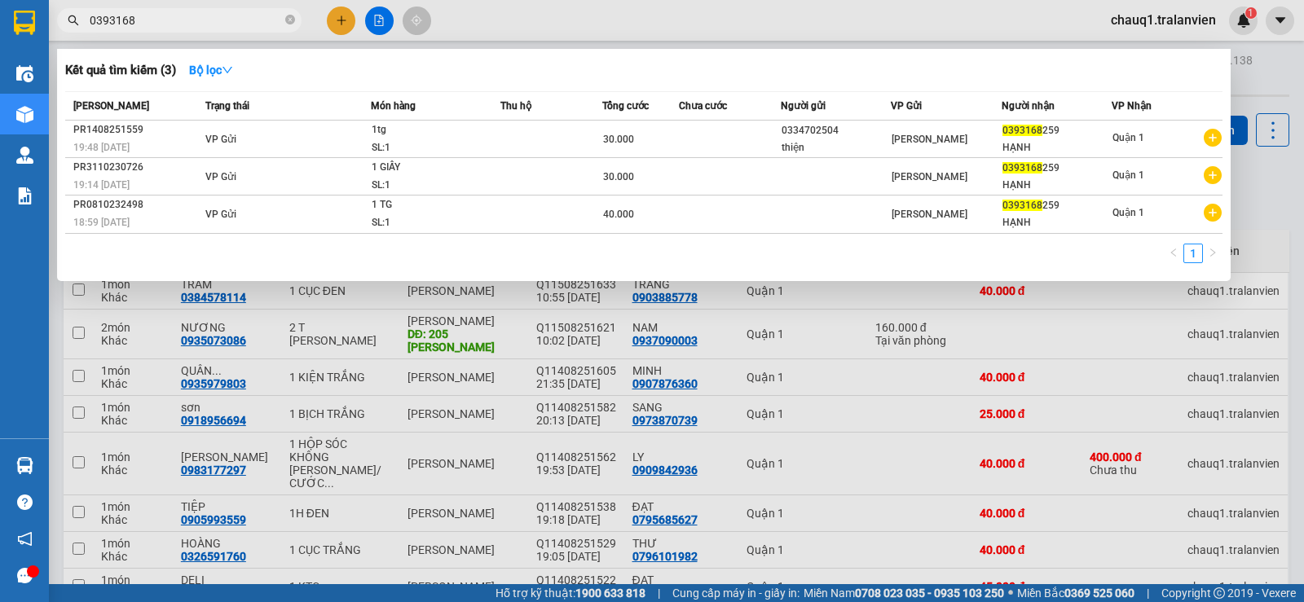
type input "0393168"
